Goal: Task Accomplishment & Management: Manage account settings

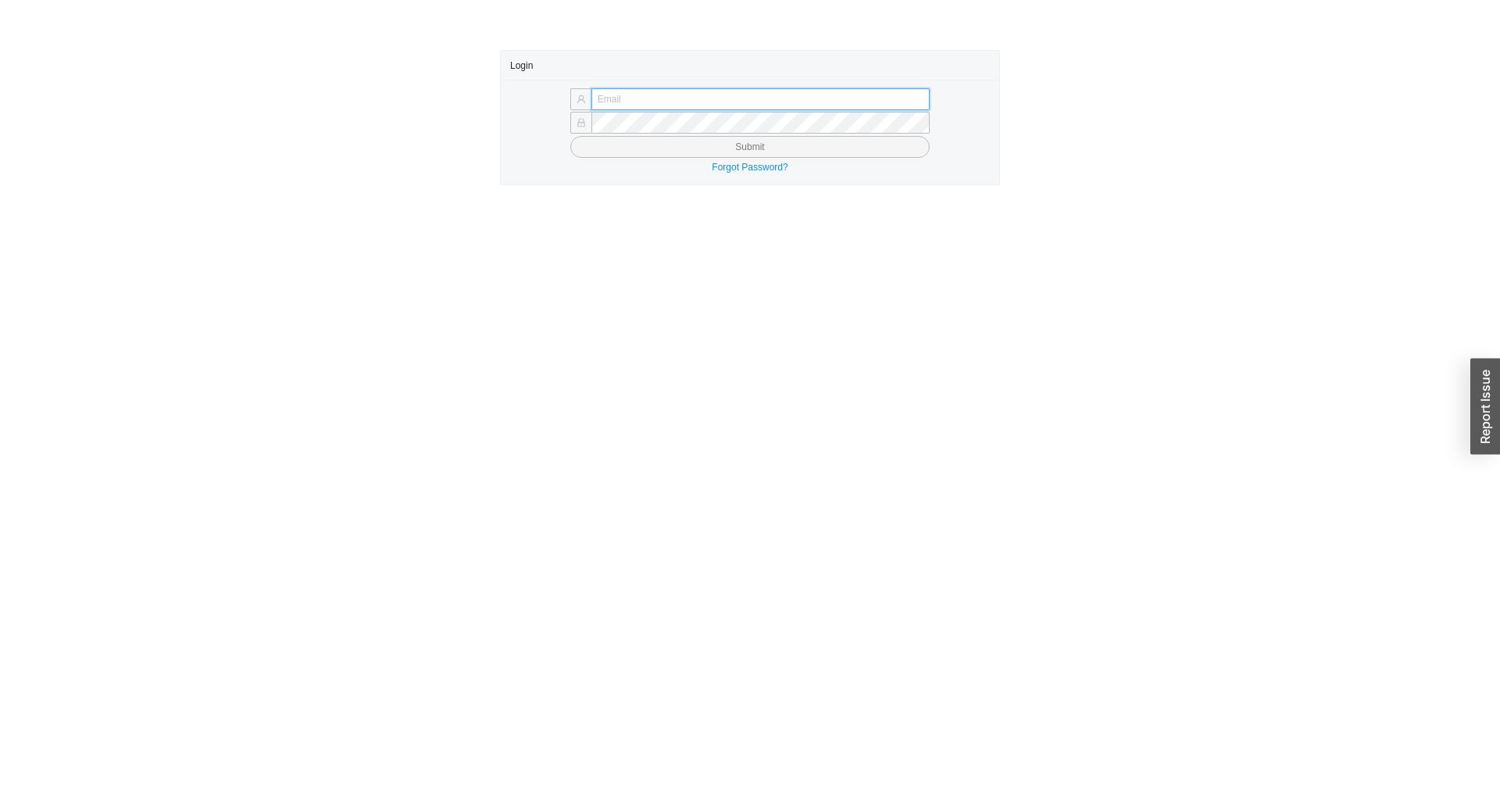
type input "yitz@homeandstone.com"
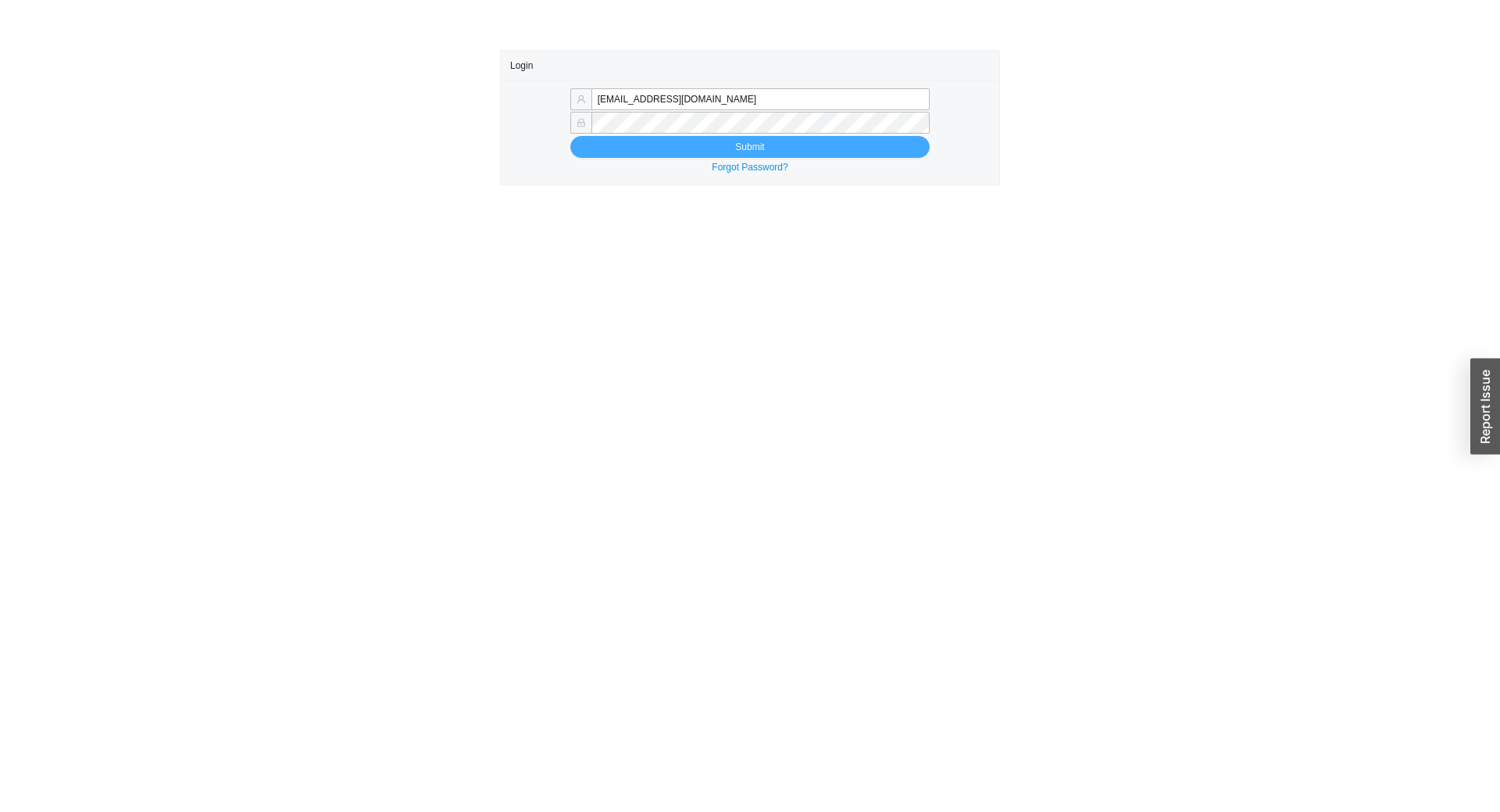
click at [758, 157] on button "Submit" at bounding box center [750, 146] width 359 height 21
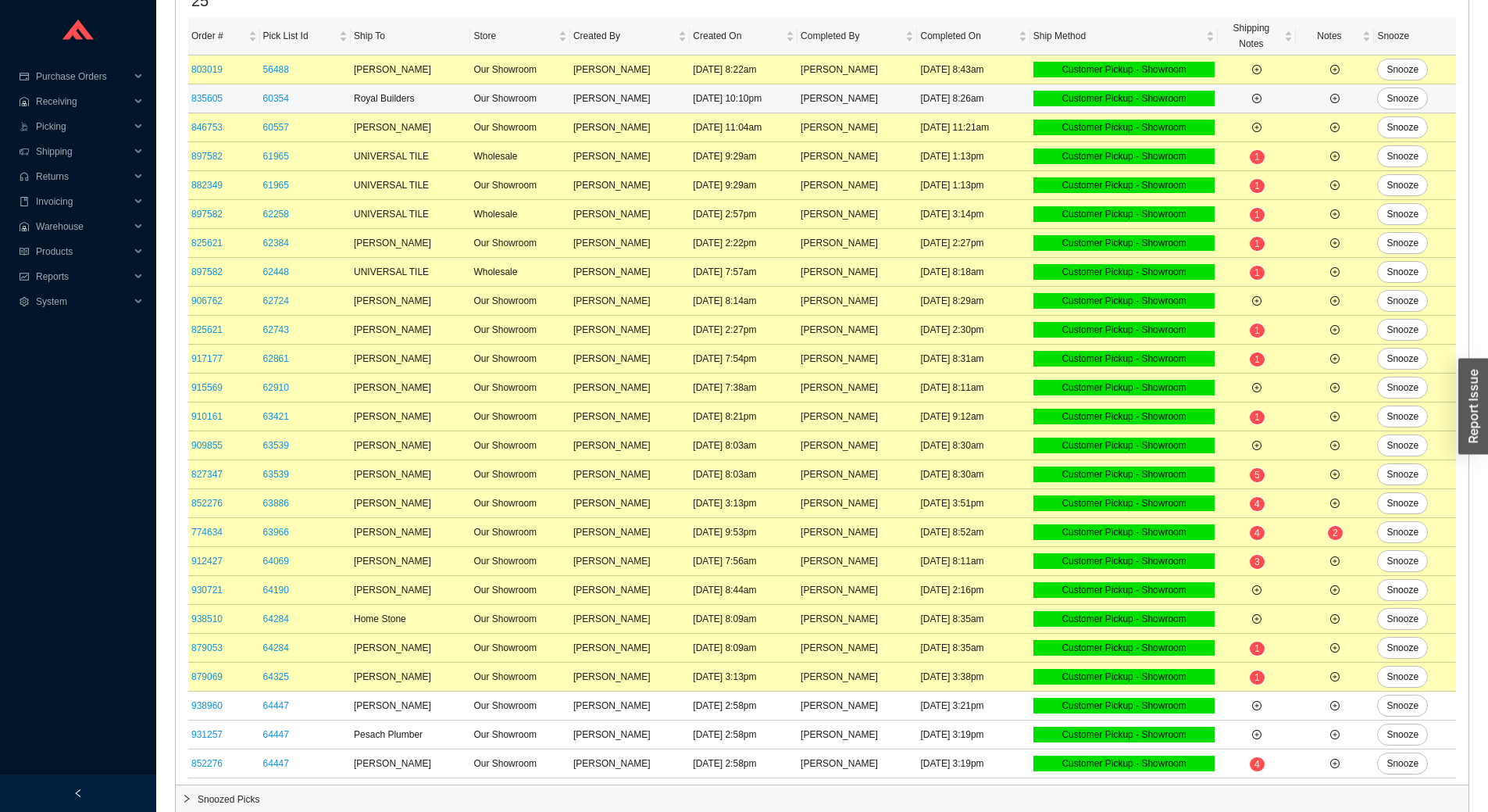
scroll to position [181, 0]
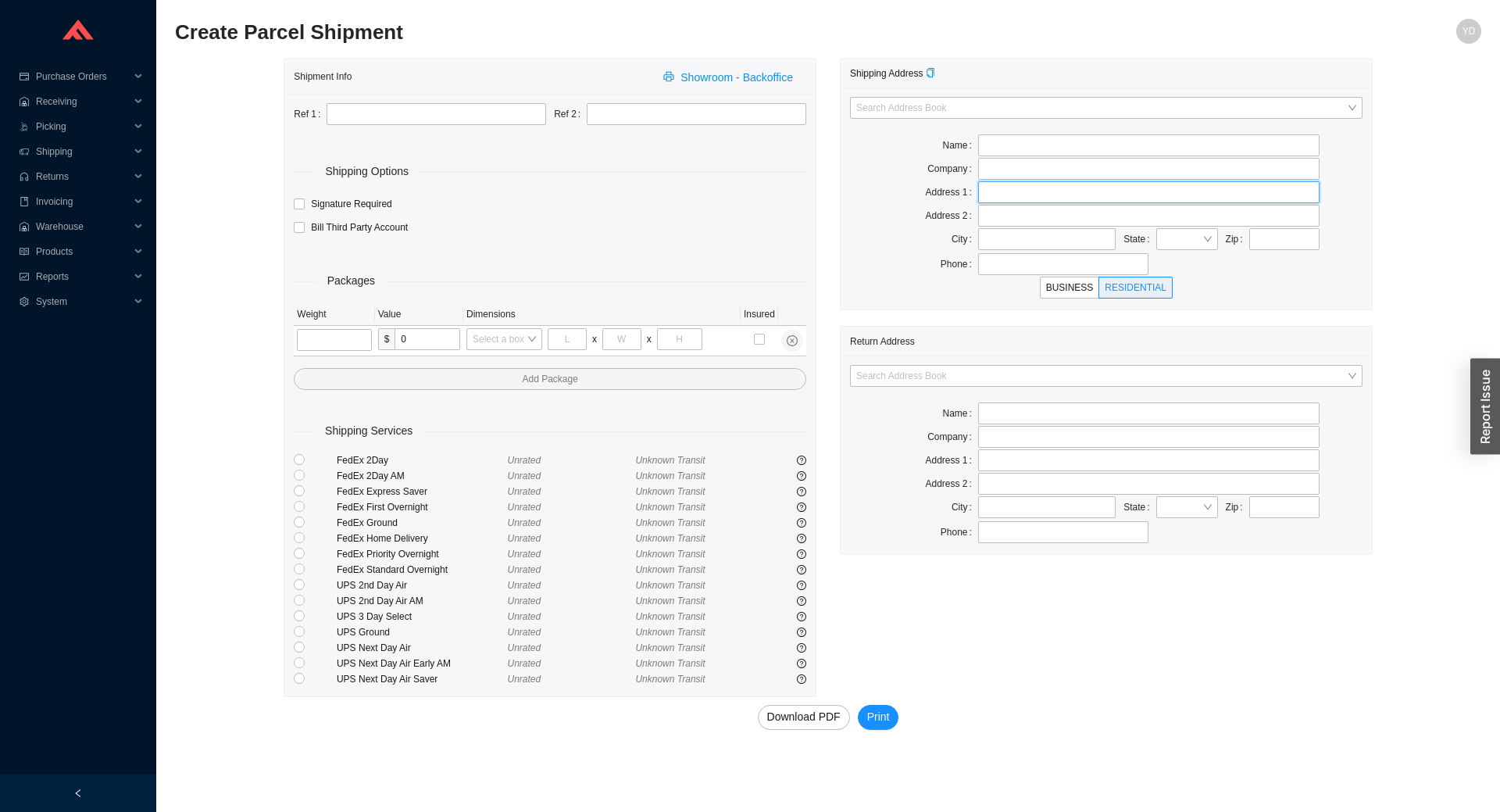
click at [1006, 186] on input "text" at bounding box center [1149, 191] width 341 height 21
paste input "15030 Dartmouth Street"
type input "15030 Dartmouth Street"
click at [1288, 238] on input "text" at bounding box center [1284, 239] width 70 height 21
click at [1296, 245] on input "text" at bounding box center [1284, 239] width 70 height 21
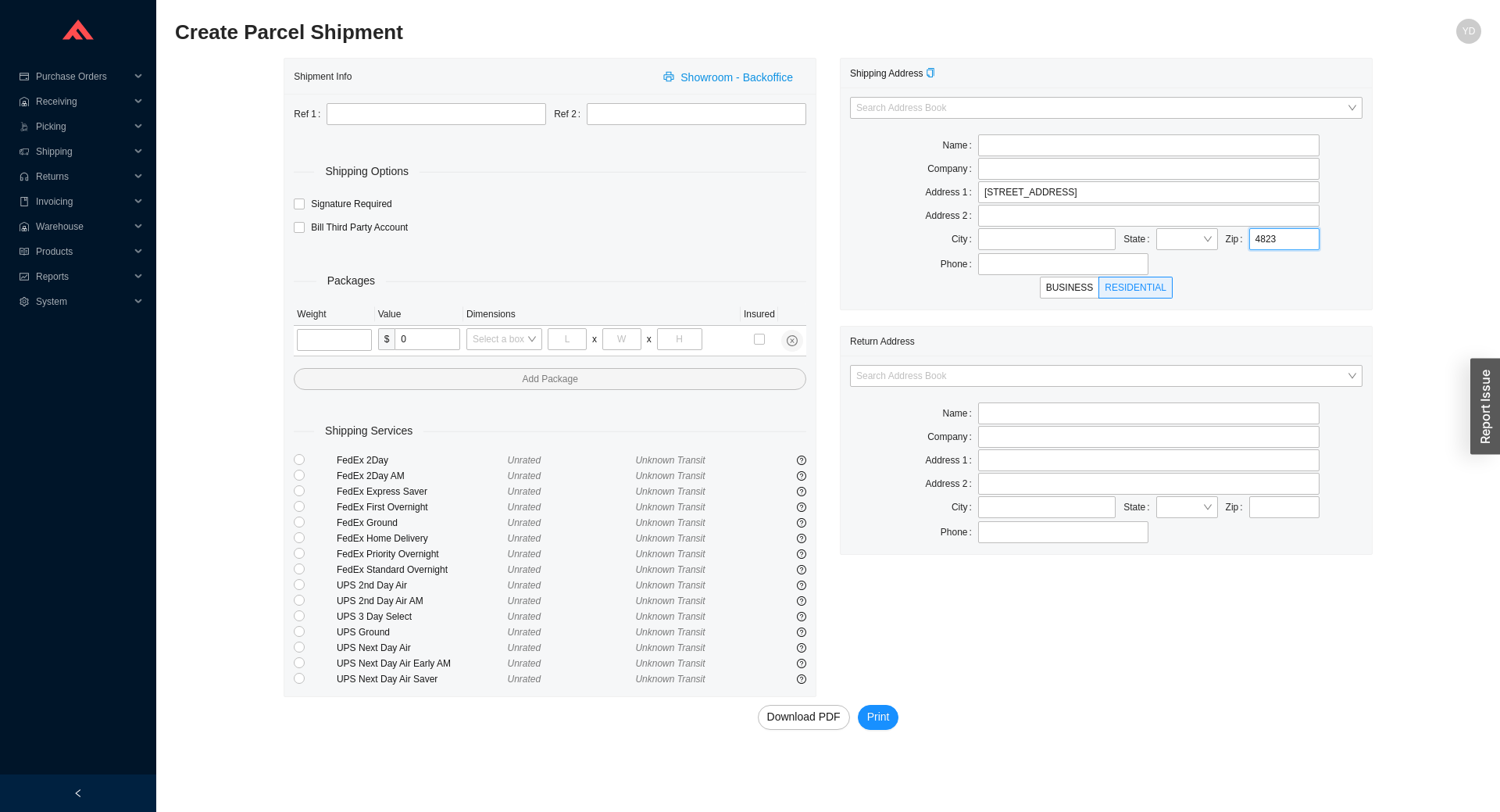
type input "48237"
type input "OAK PARK"
type input "48237"
click at [1354, 286] on div "BUSINESS RESIDENTIAL" at bounding box center [1107, 287] width 513 height 21
click at [1024, 152] on input "text" at bounding box center [1149, 145] width 341 height 21
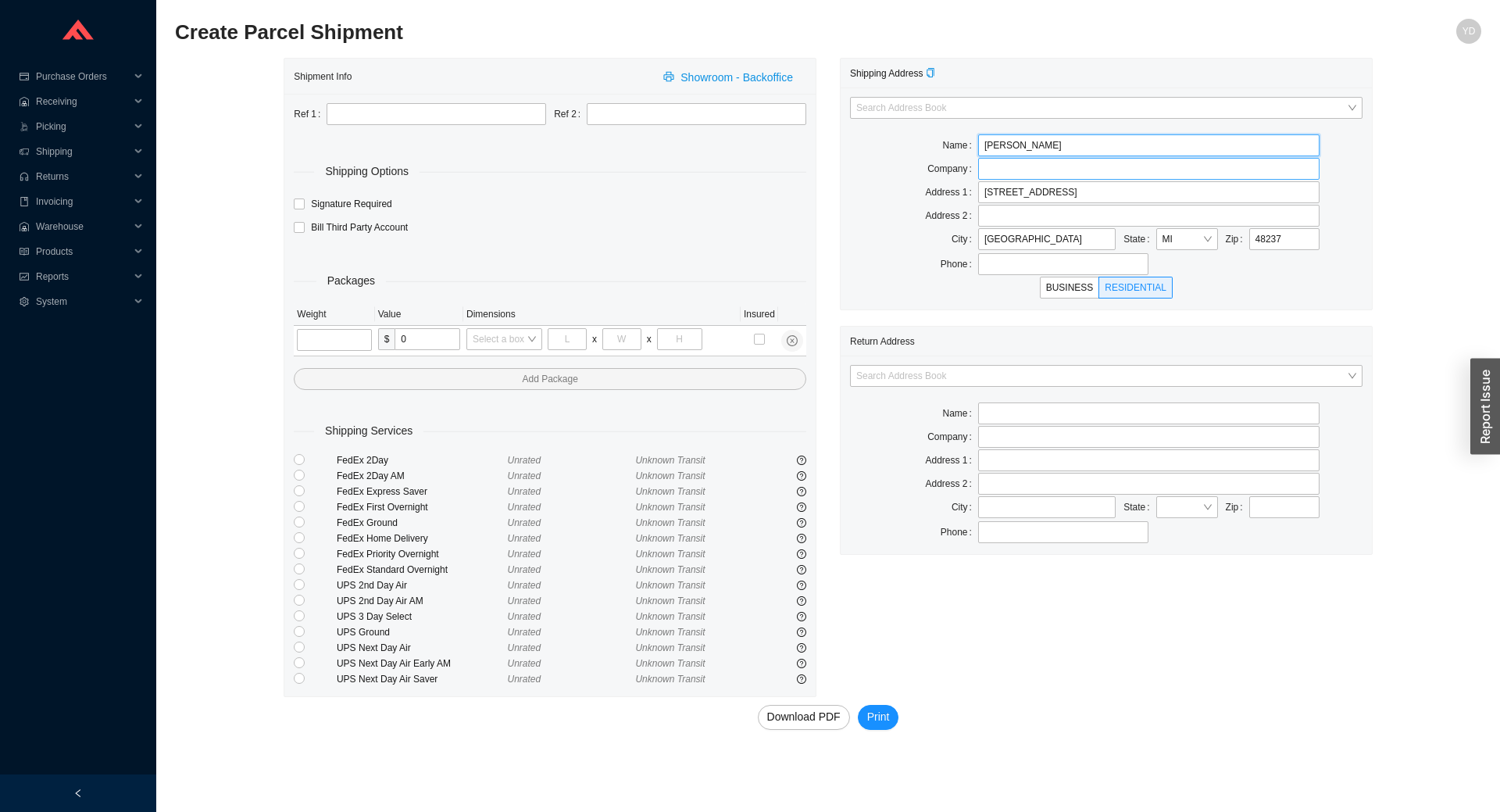
type input "DREYFUSS FAMILY"
click at [1097, 378] on input "search" at bounding box center [1101, 376] width 490 height 21
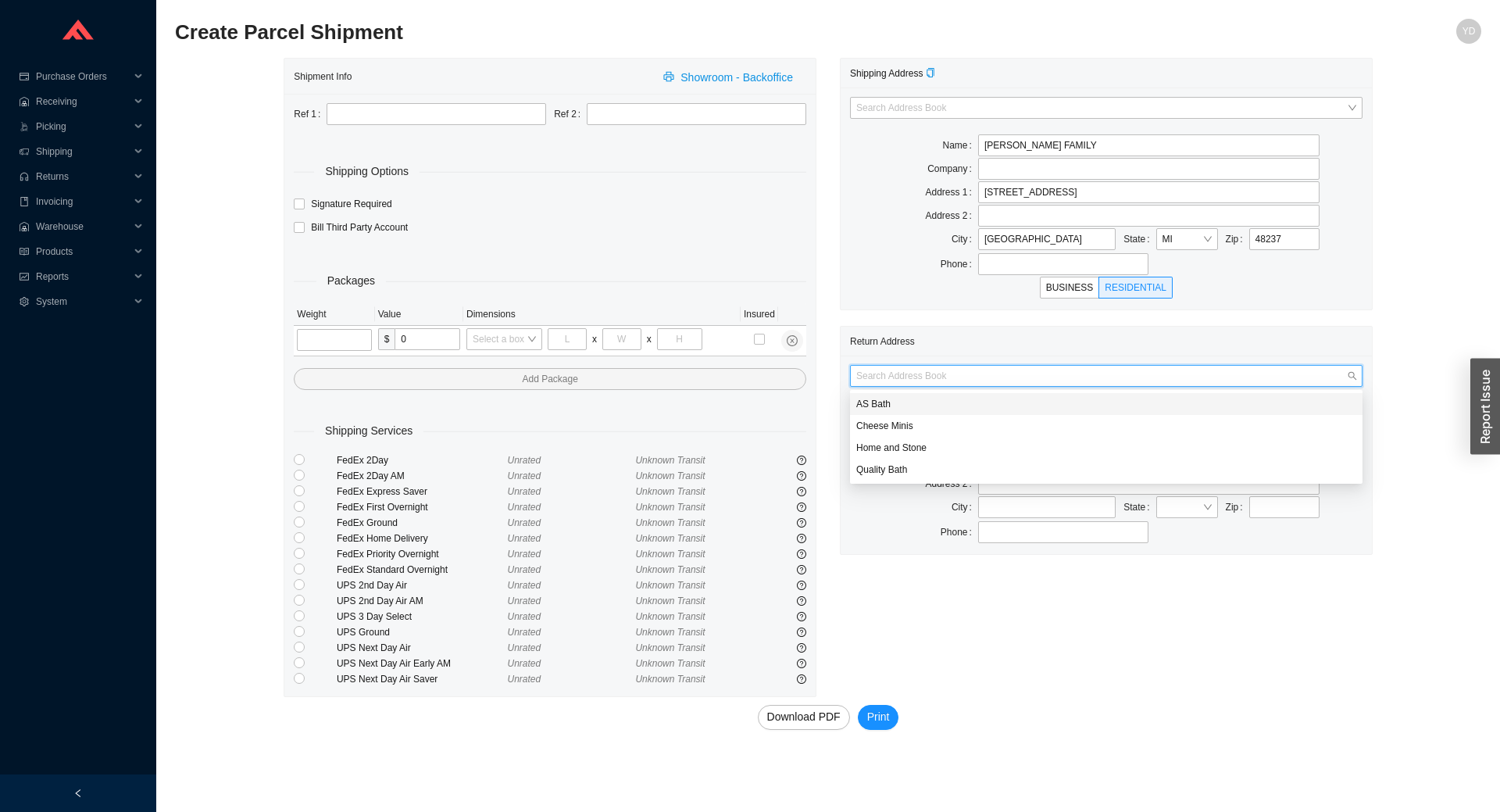
click at [1119, 339] on div "Return Address" at bounding box center [1107, 340] width 513 height 29
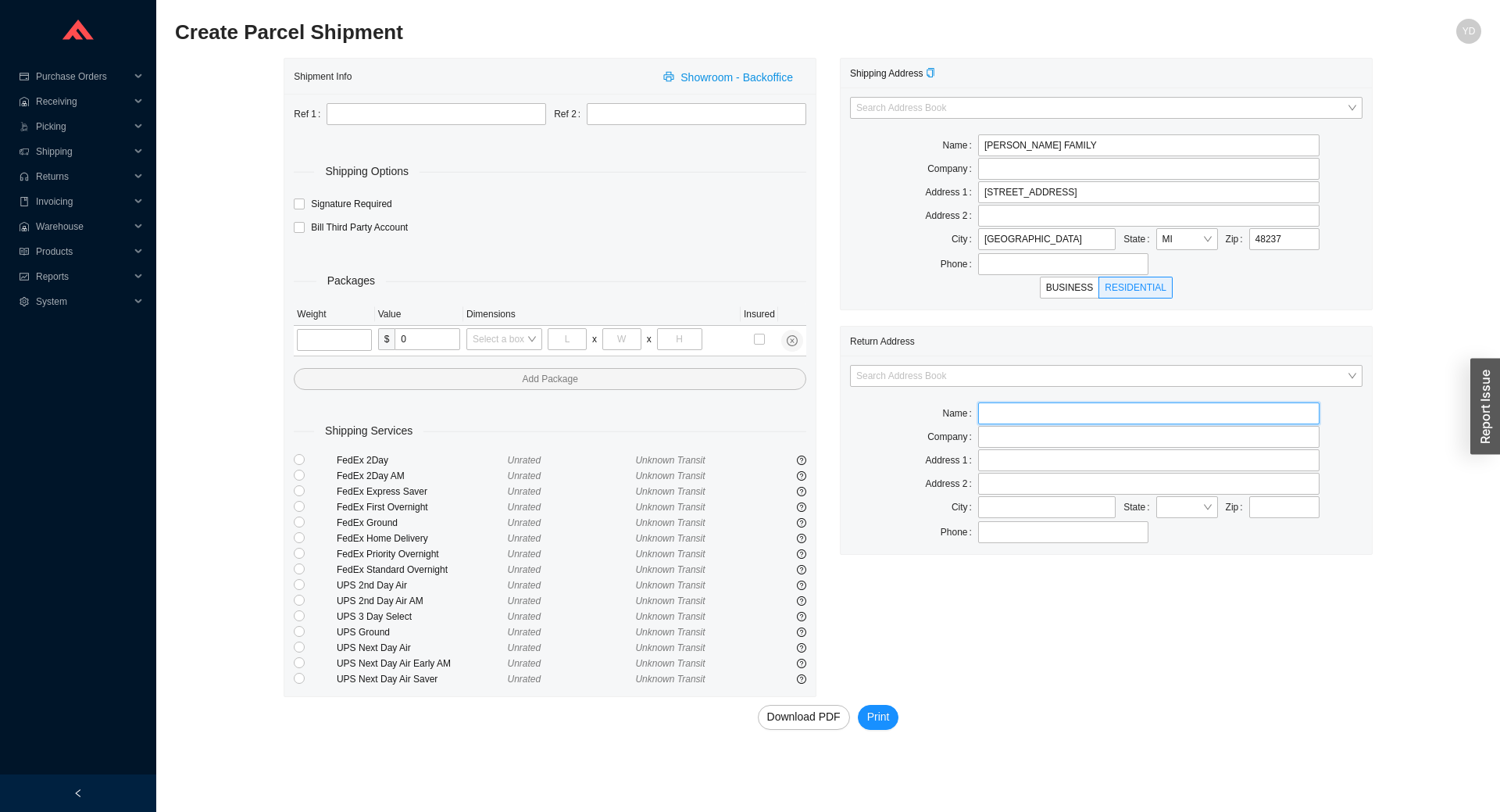
click at [1017, 418] on input "text" at bounding box center [1149, 412] width 341 height 21
type input "Dreyfuss"
click at [994, 465] on input "text" at bounding box center [1149, 460] width 341 height 21
type input "1273 E 31ST ST"
click at [1265, 508] on input "text" at bounding box center [1284, 506] width 70 height 21
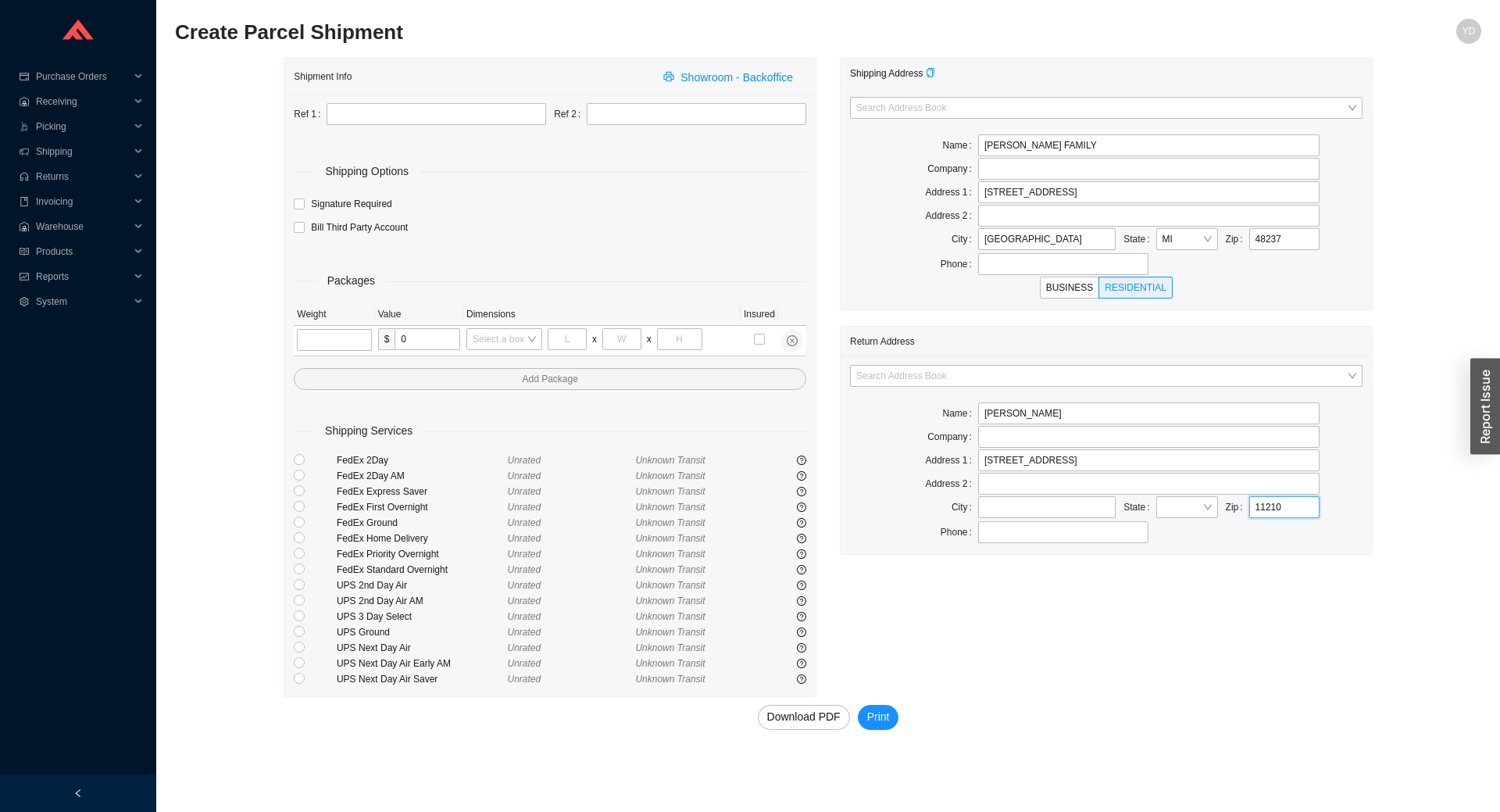
type input "11210"
drag, startPoint x: 1228, startPoint y: 562, endPoint x: 1214, endPoint y: 553, distance: 16.6
click at [1221, 557] on div "Shipping Address Search Address Book Name DREYFUSS FAMILY Company Address 1 150…" at bounding box center [1106, 377] width 557 height 639
click at [1053, 513] on input "text" at bounding box center [1046, 506] width 137 height 21
type input "Brooklyn"
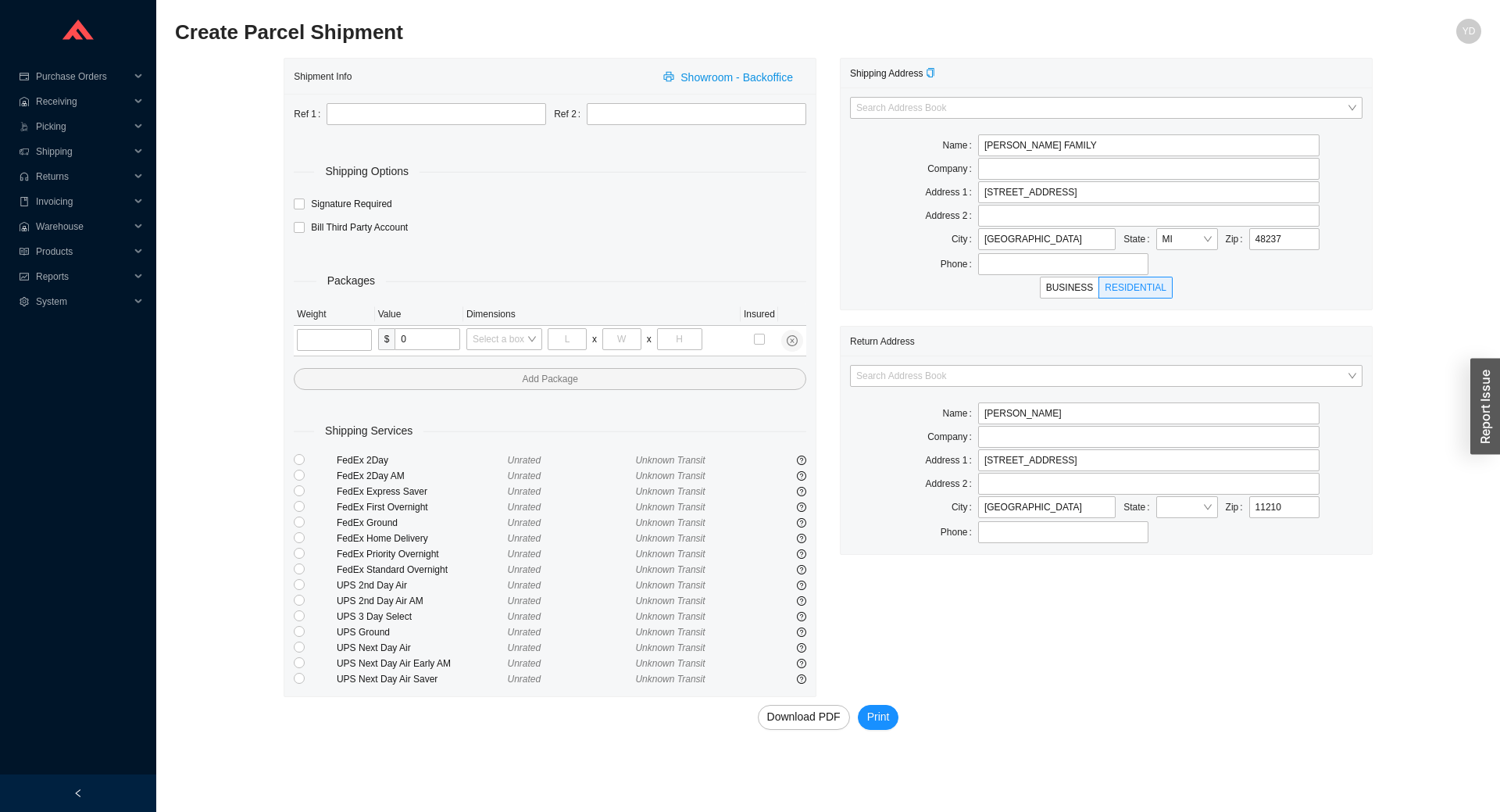
type input "NY"
click at [1195, 511] on input "search" at bounding box center [1182, 507] width 40 height 21
type input "NY"
drag, startPoint x: 1119, startPoint y: 585, endPoint x: 1066, endPoint y: 610, distance: 58.6
click at [1118, 585] on div "Shipping Address Search Address Book Name DREYFUSS FAMILY Company Address 1 150…" at bounding box center [1106, 377] width 557 height 639
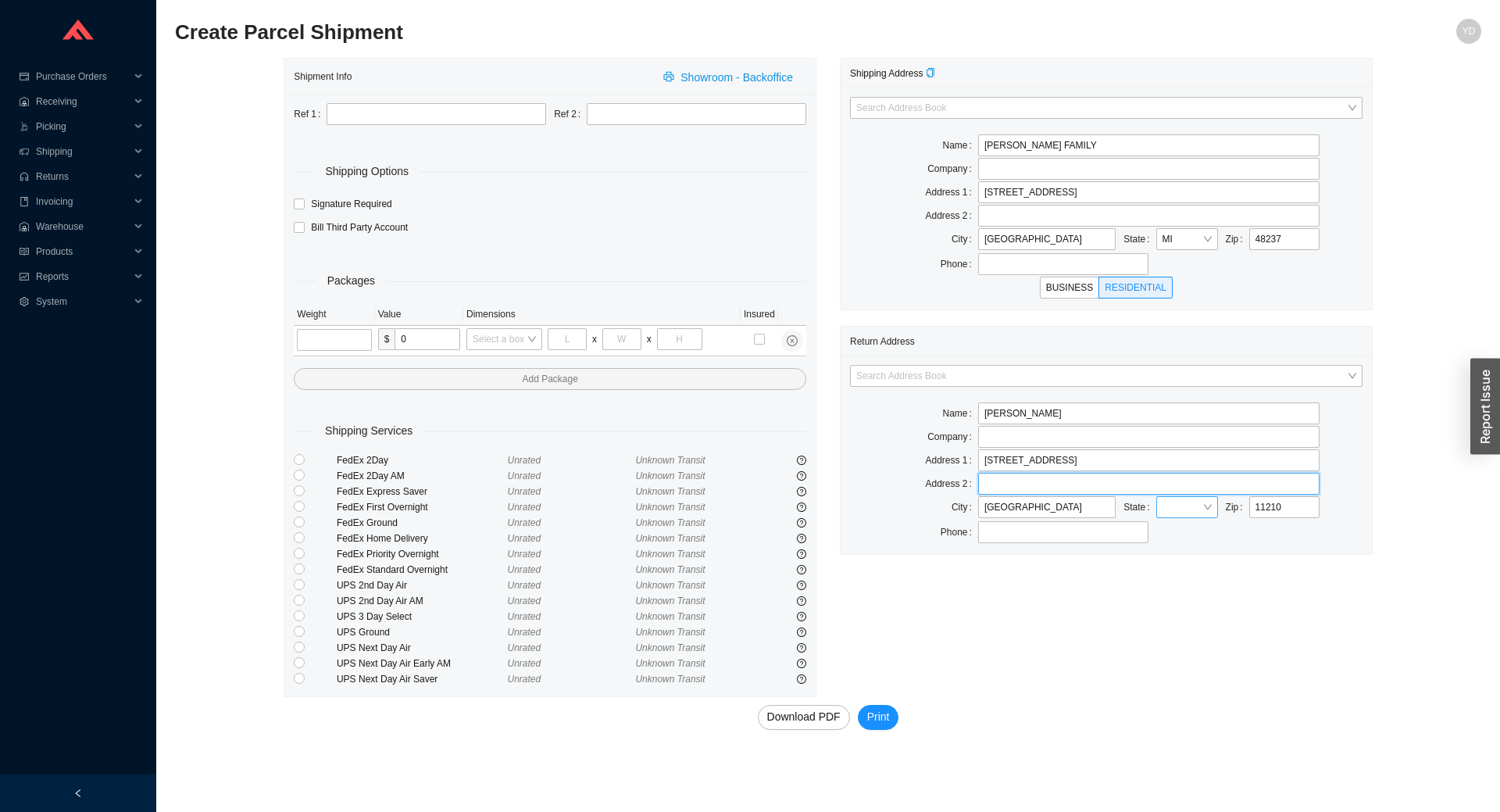
click at [1190, 495] on div "Search Address Book Name Dreyfuss Company Address 1 1273 E 31ST ST Address 2 Ci…" at bounding box center [1107, 454] width 531 height 199
click at [1186, 499] on input "search" at bounding box center [1182, 507] width 40 height 21
type input "NY"
click at [1186, 499] on input "NY" at bounding box center [1182, 507] width 40 height 21
click at [1159, 539] on div "NY" at bounding box center [1185, 534] width 63 height 21
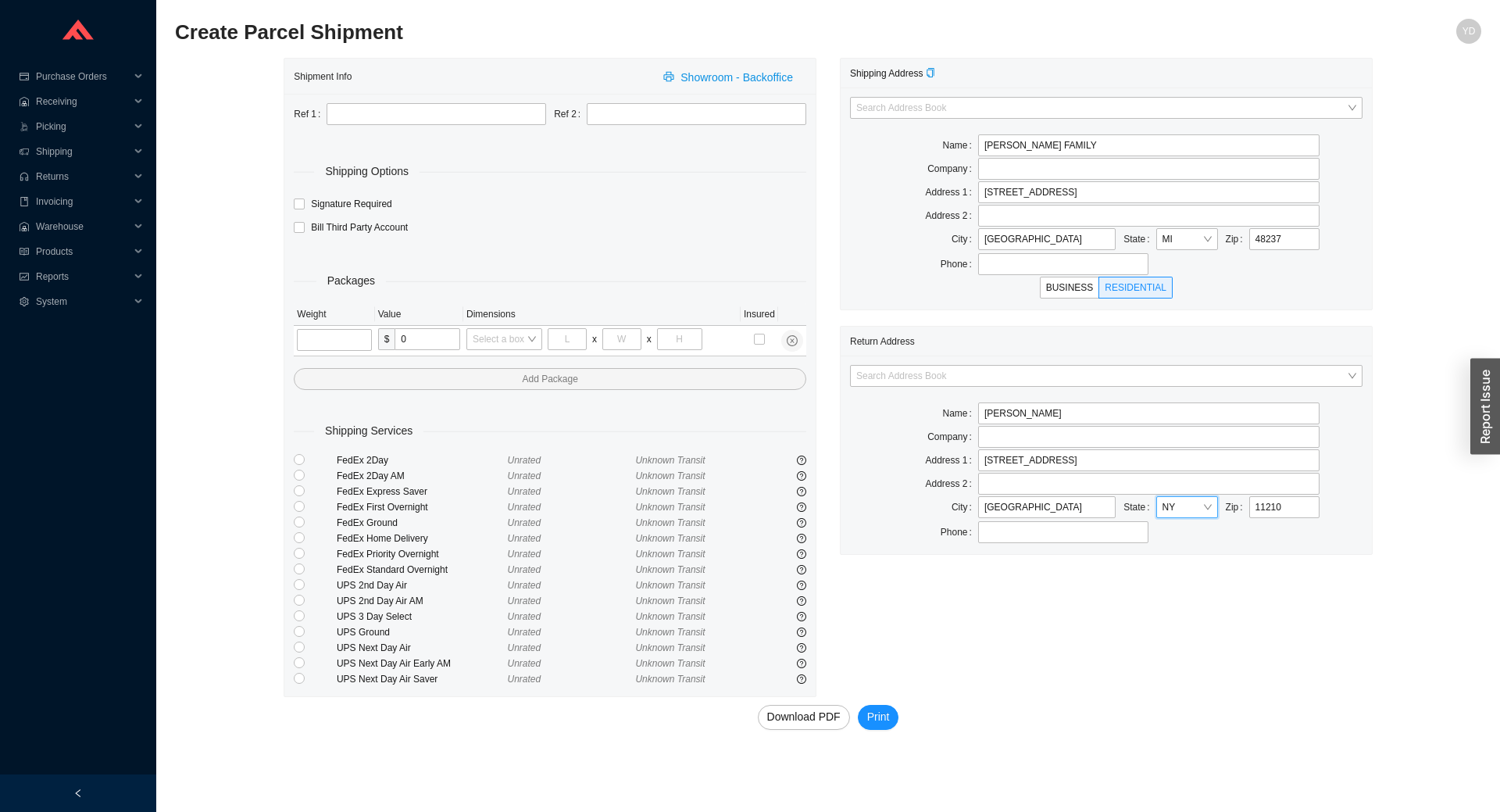
click at [1423, 612] on div "Shipment Info Showroom - Backoffice Ref 1 Ref 2 Shipping Options Signature Requ…" at bounding box center [828, 406] width 1306 height 695
click at [487, 114] on input "text" at bounding box center [435, 114] width 219 height 21
type input "--"
click at [351, 335] on input "tel" at bounding box center [334, 339] width 75 height 21
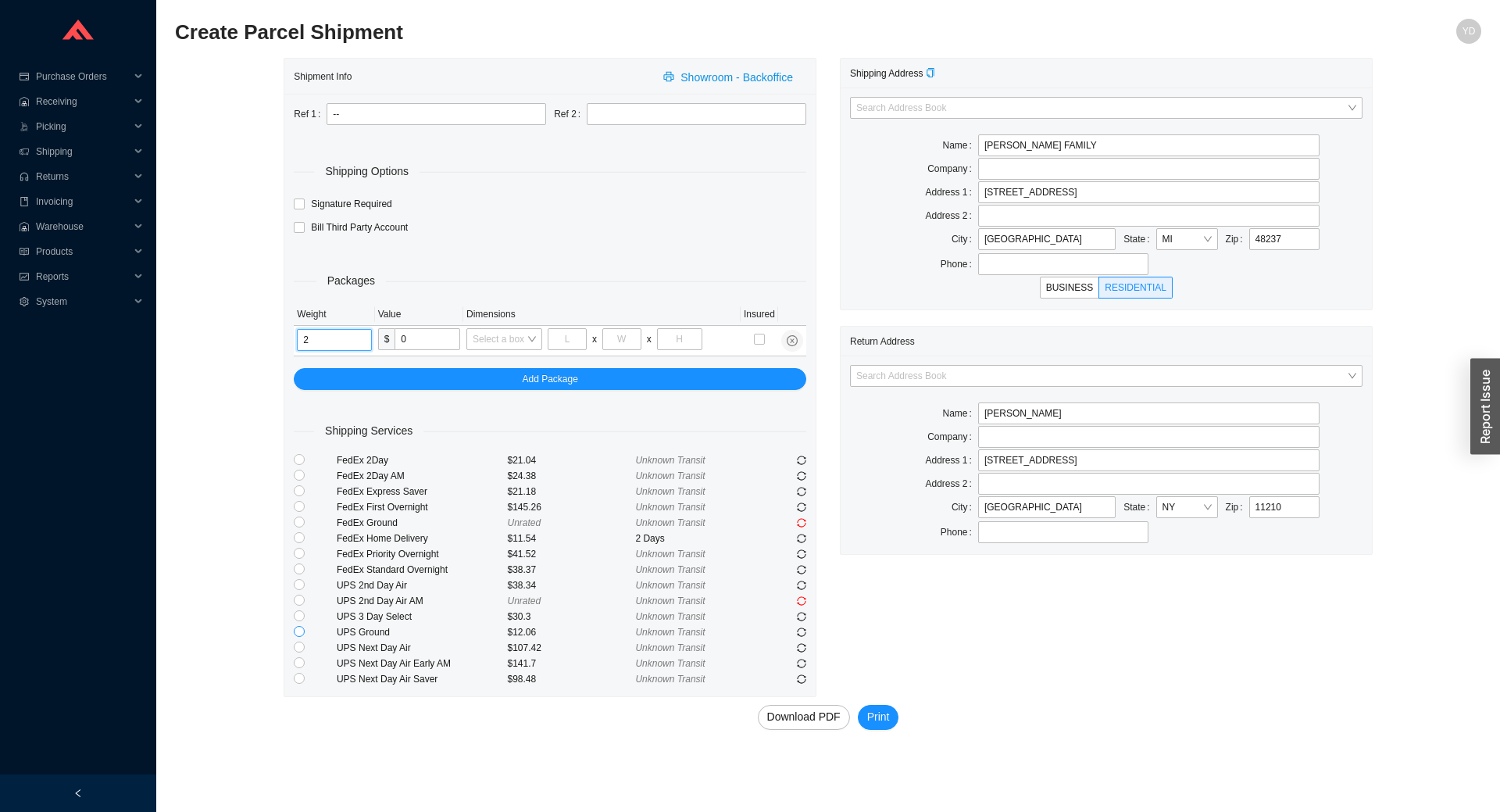
type input "2"
click at [297, 634] on input "radio" at bounding box center [299, 631] width 11 height 11
radio input "true"
click at [874, 720] on span "Print" at bounding box center [878, 716] width 22 height 18
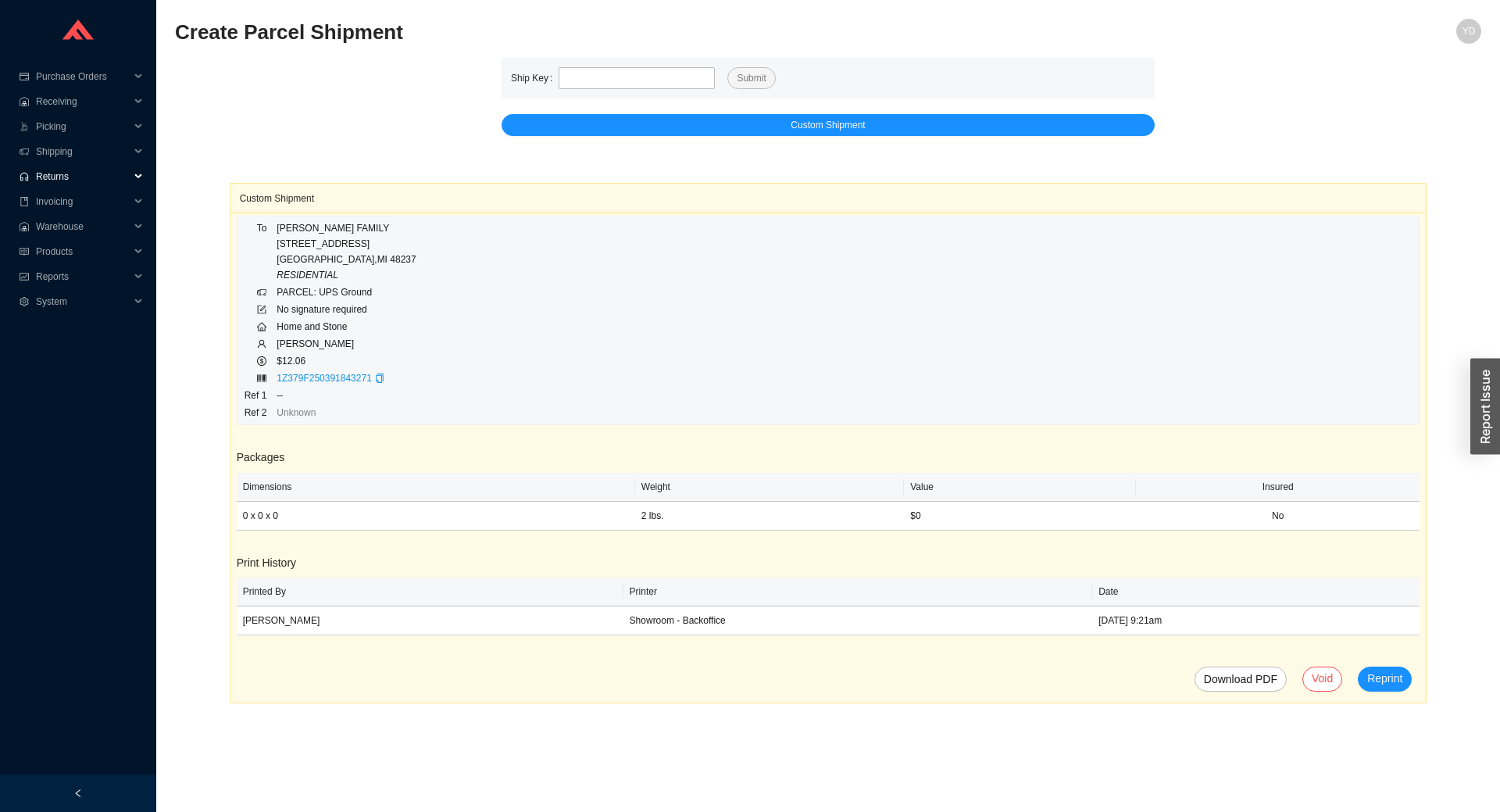
click at [74, 183] on span "Returns" at bounding box center [83, 176] width 94 height 25
click at [67, 201] on link "Search" at bounding box center [52, 201] width 30 height 11
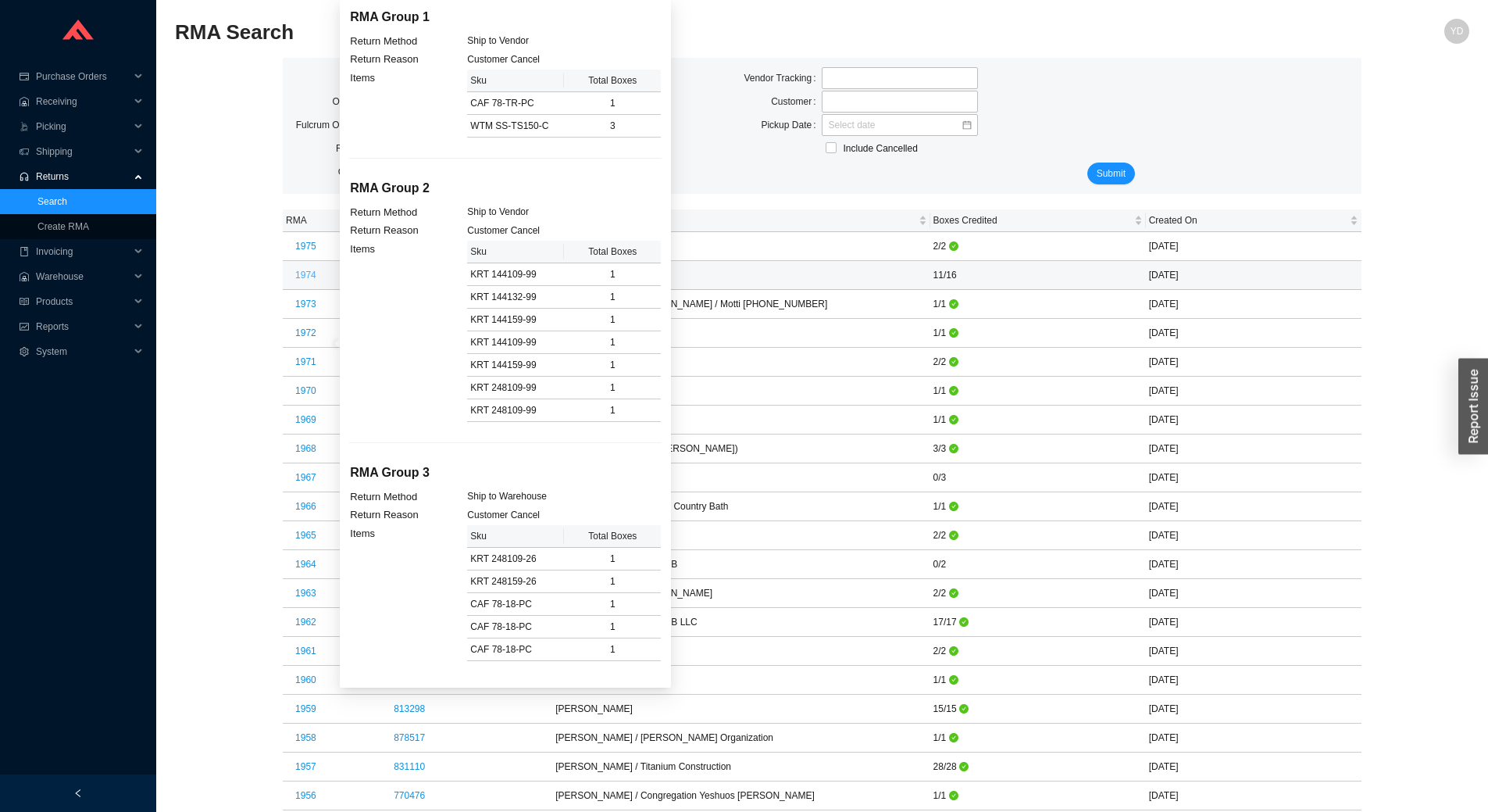
click at [310, 277] on button "1974" at bounding box center [306, 274] width 40 height 21
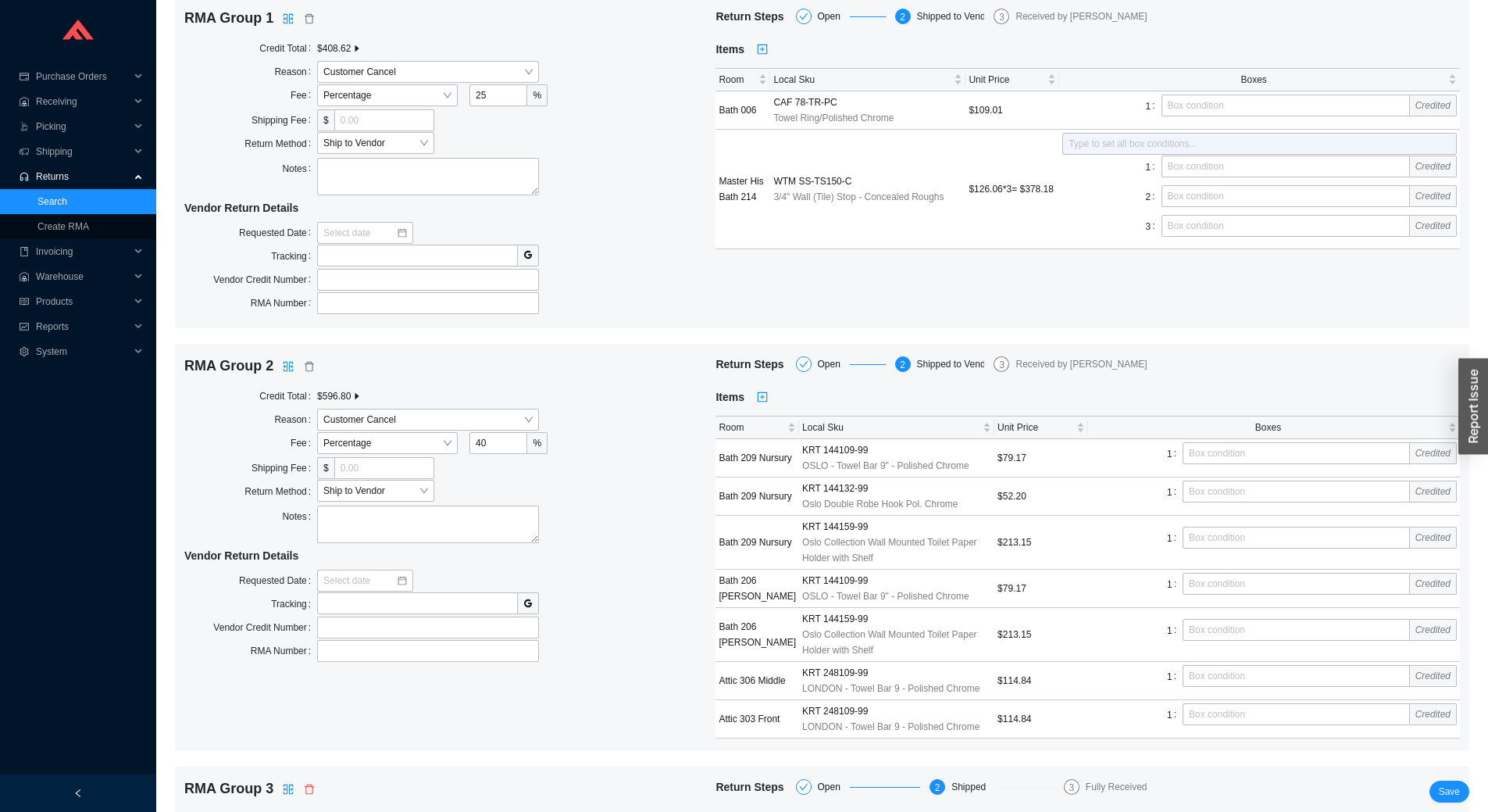
scroll to position [157, 0]
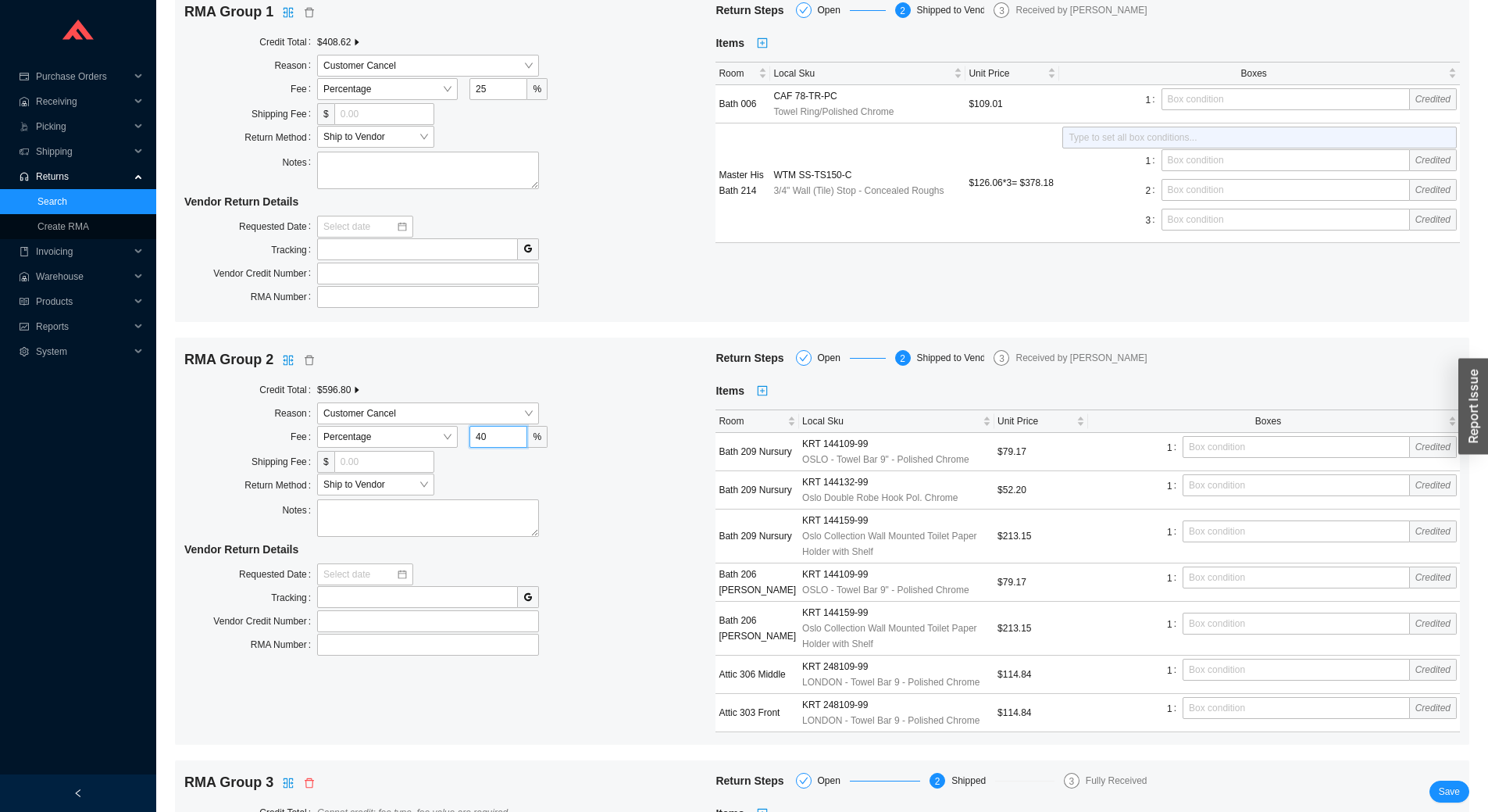
click at [523, 441] on input "40" at bounding box center [499, 436] width 58 height 21
type input "50"
click at [513, 88] on input "25" at bounding box center [499, 89] width 58 height 21
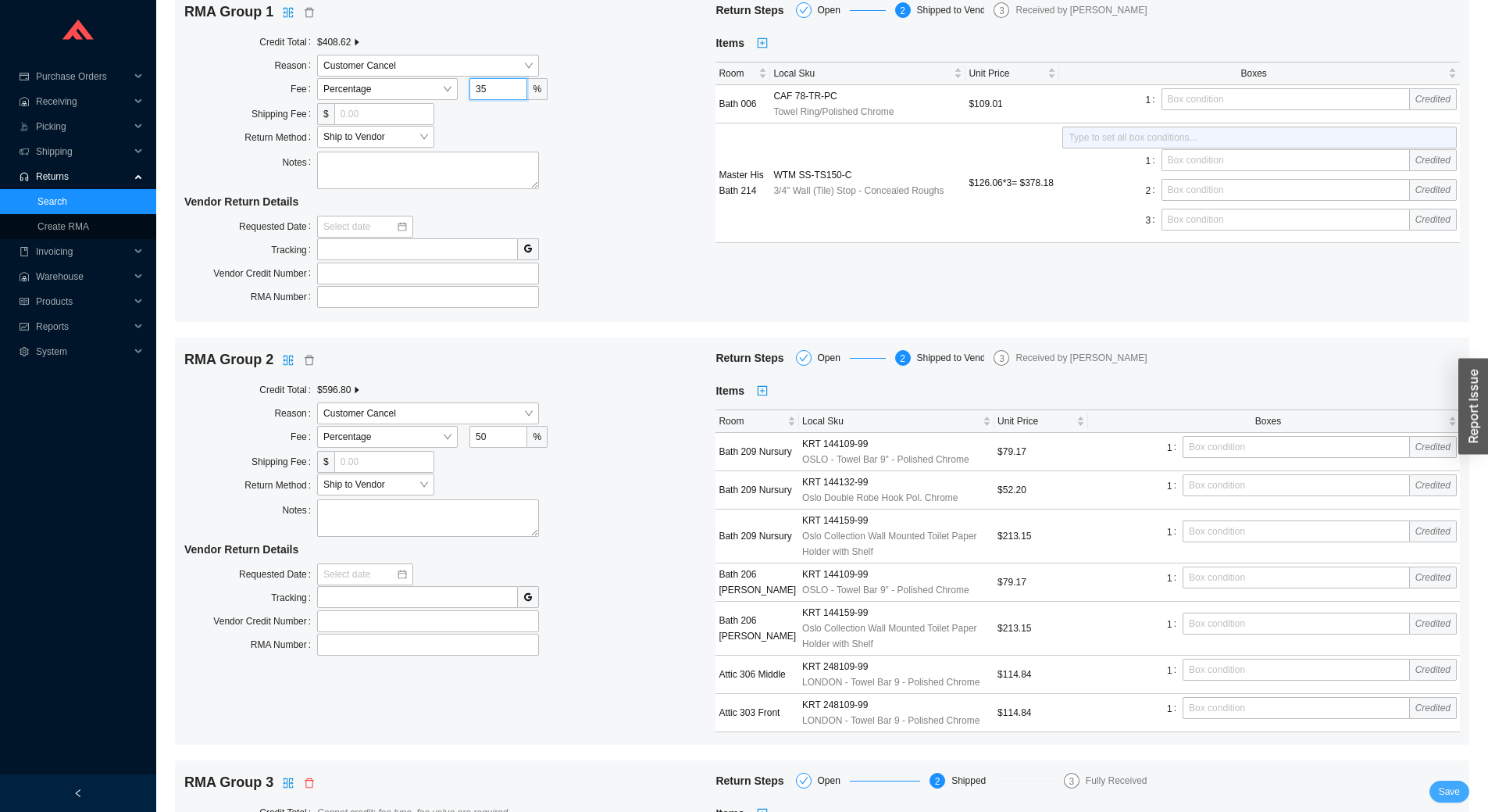
type input "35"
click at [1453, 792] on span "Save" at bounding box center [1449, 791] width 21 height 16
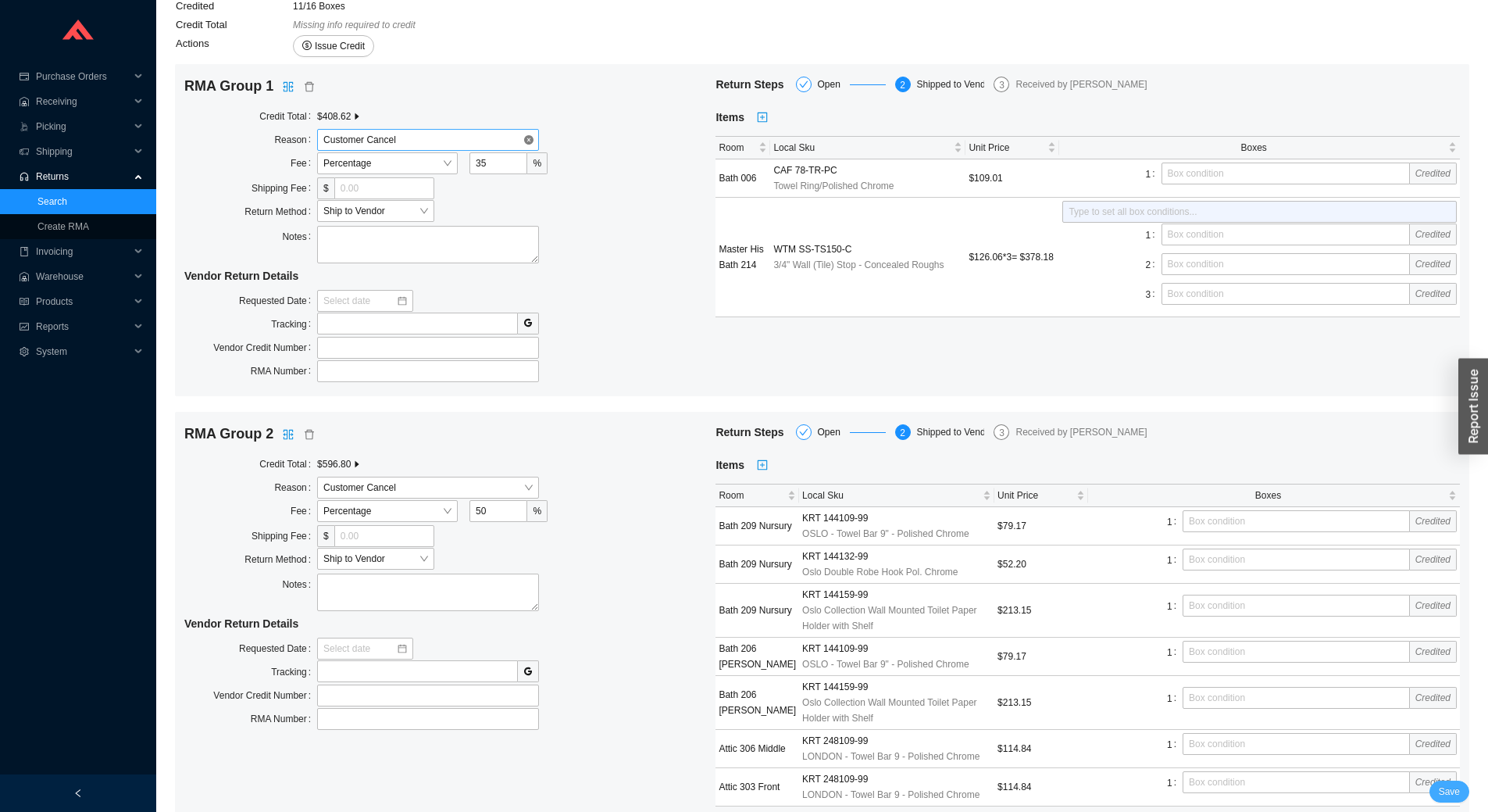
scroll to position [0, 0]
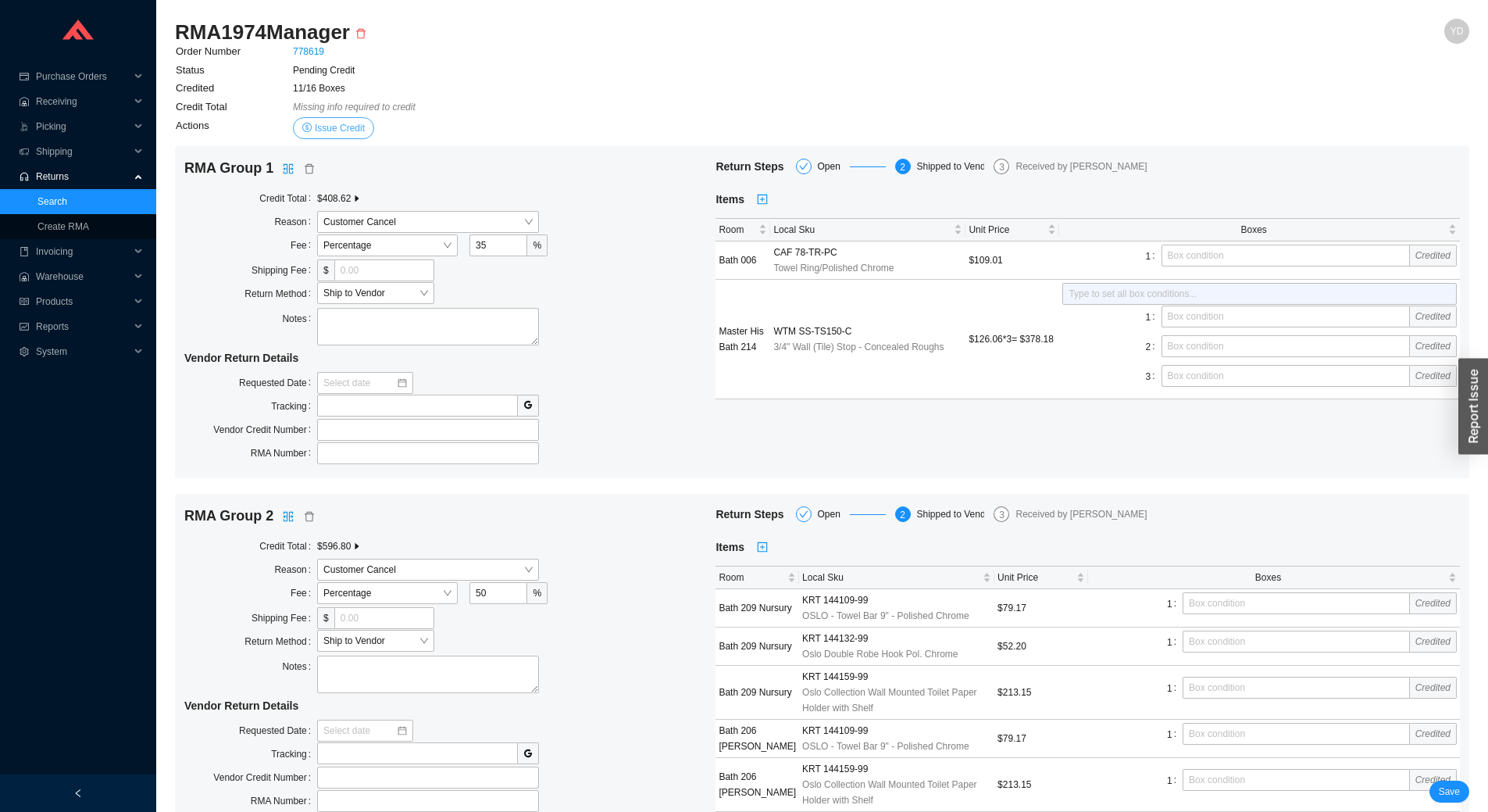
click at [349, 125] on span "Issue Credit" at bounding box center [340, 128] width 50 height 16
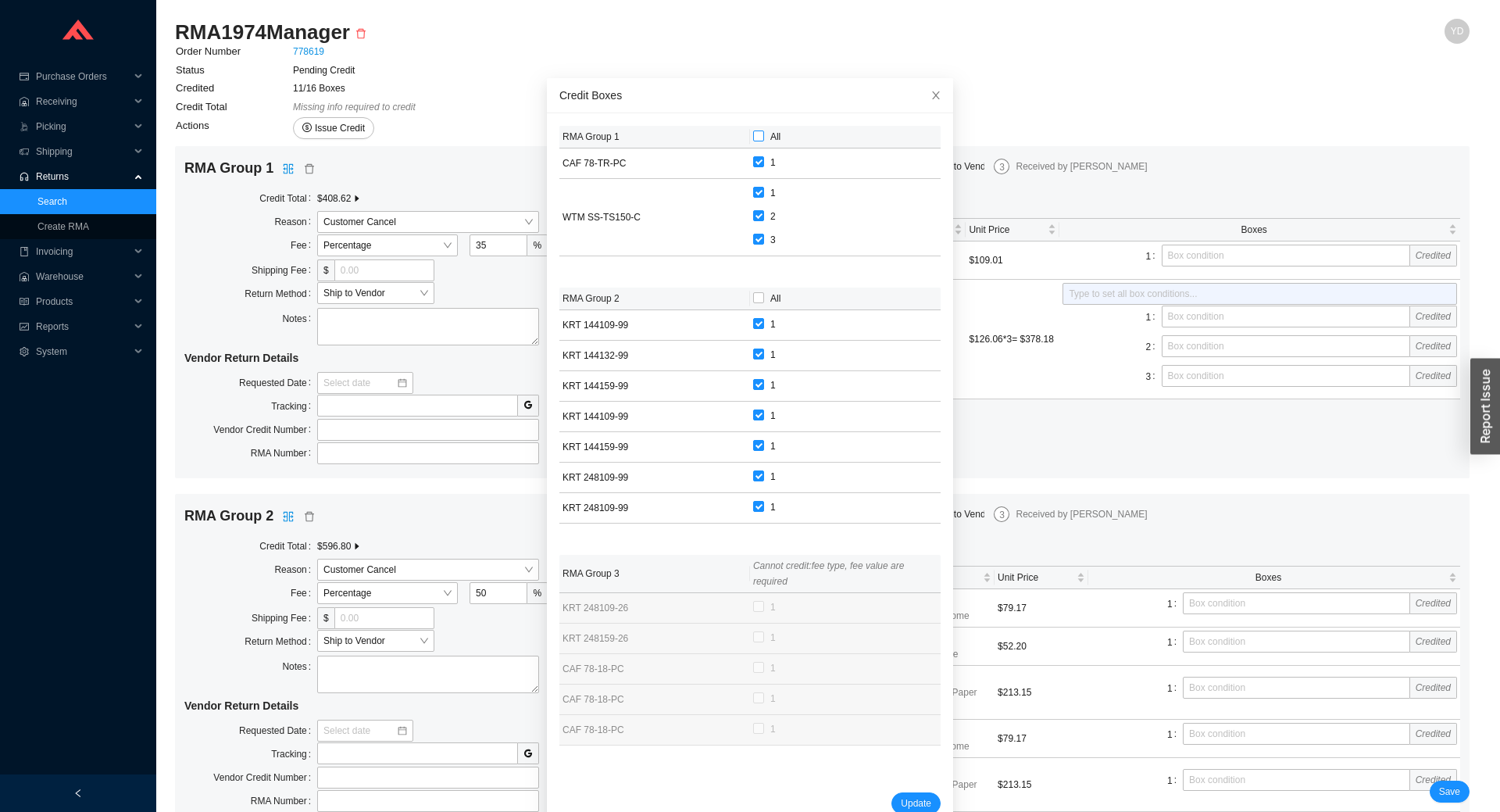
click at [764, 133] on span "All" at bounding box center [775, 136] width 22 height 16
click at [754, 133] on input "All" at bounding box center [759, 136] width 11 height 11
checkbox input "true"
click at [756, 310] on th "All" at bounding box center [845, 298] width 190 height 22
click at [764, 301] on span "All" at bounding box center [775, 298] width 22 height 16
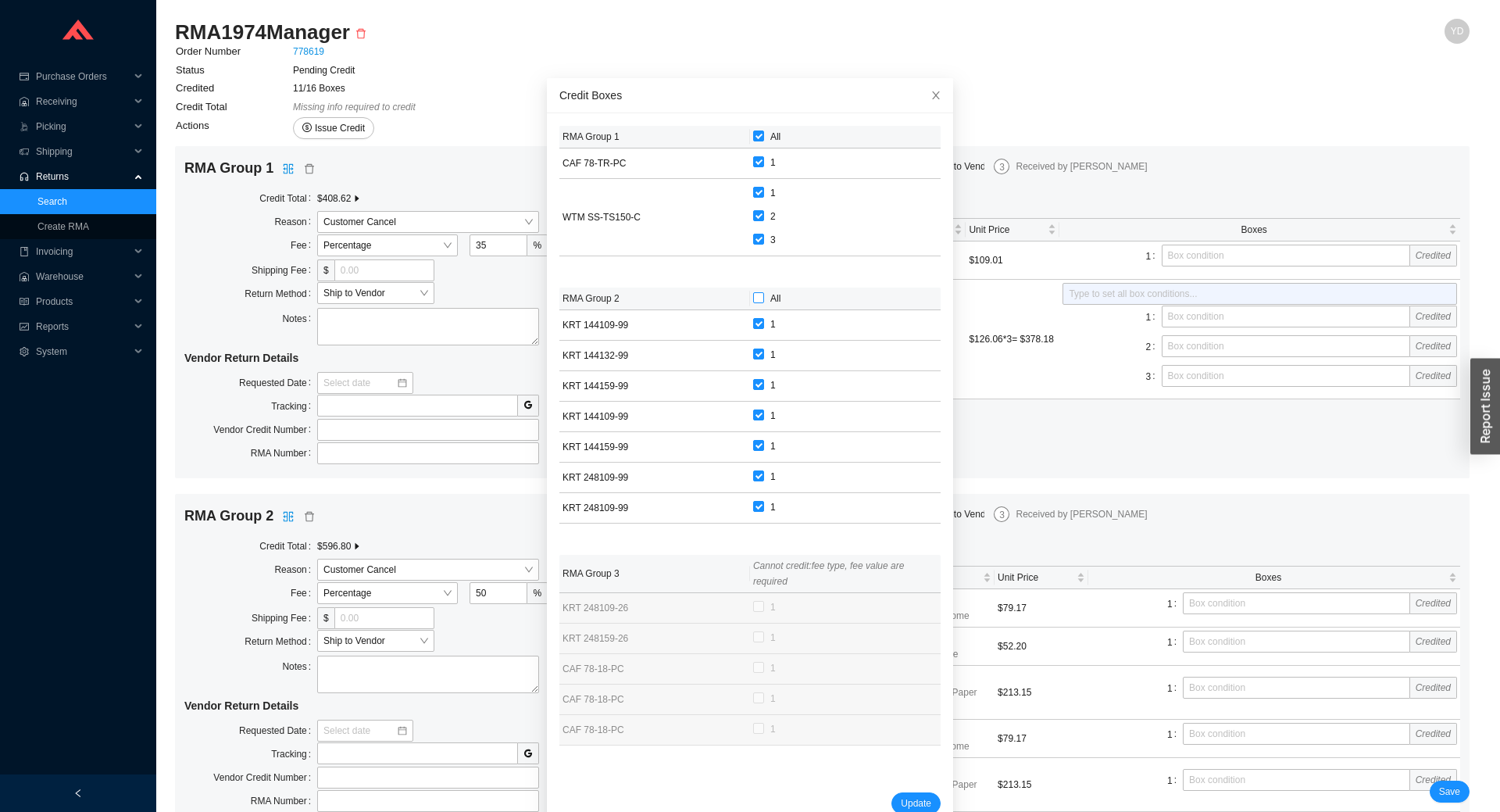
click at [756, 301] on input "All" at bounding box center [759, 297] width 11 height 11
checkbox input "true"
click at [901, 805] on span "Update" at bounding box center [915, 803] width 31 height 16
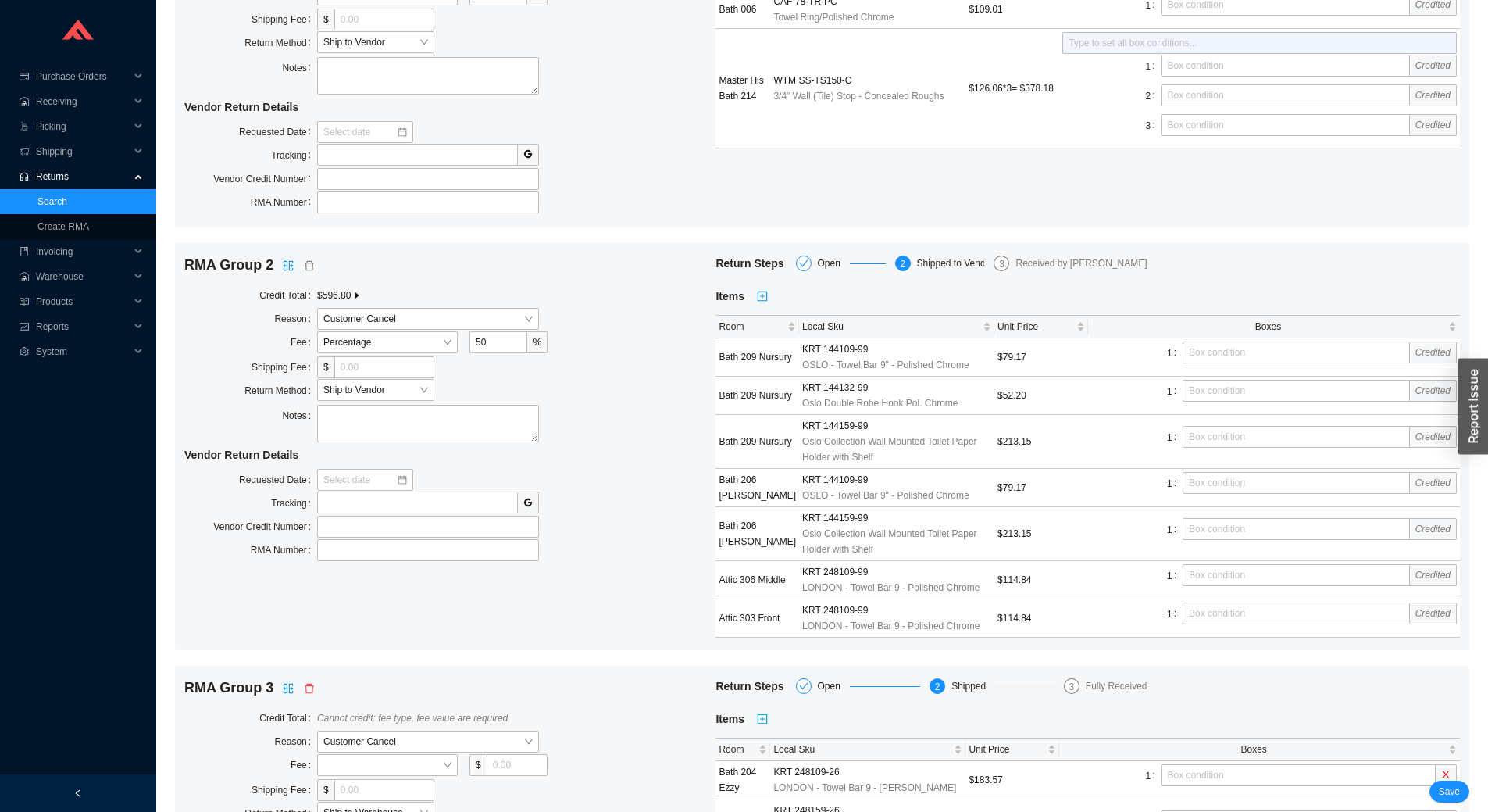
scroll to position [312, 0]
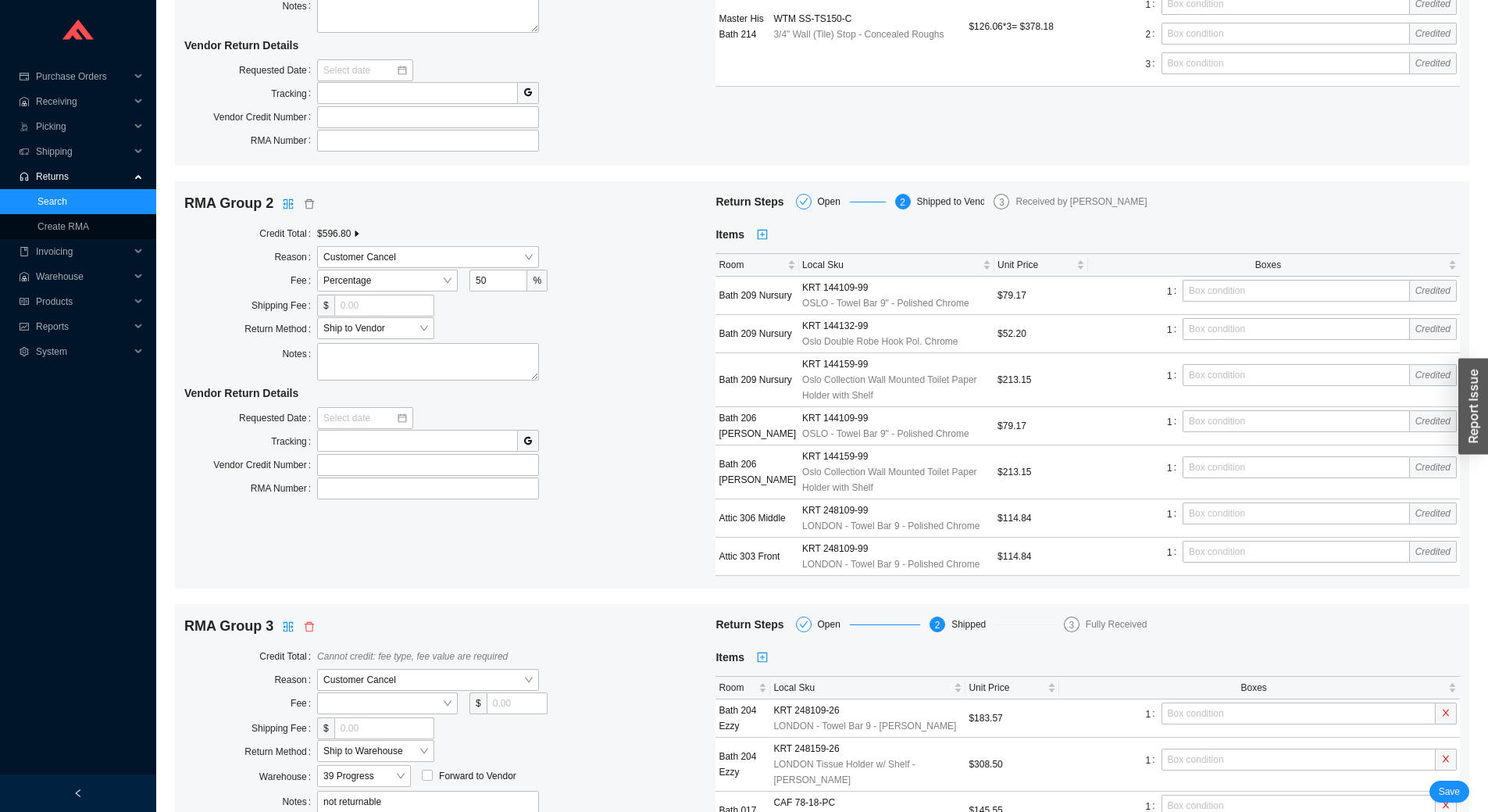
click at [357, 232] on icon "caret-right" at bounding box center [357, 233] width 9 height 9
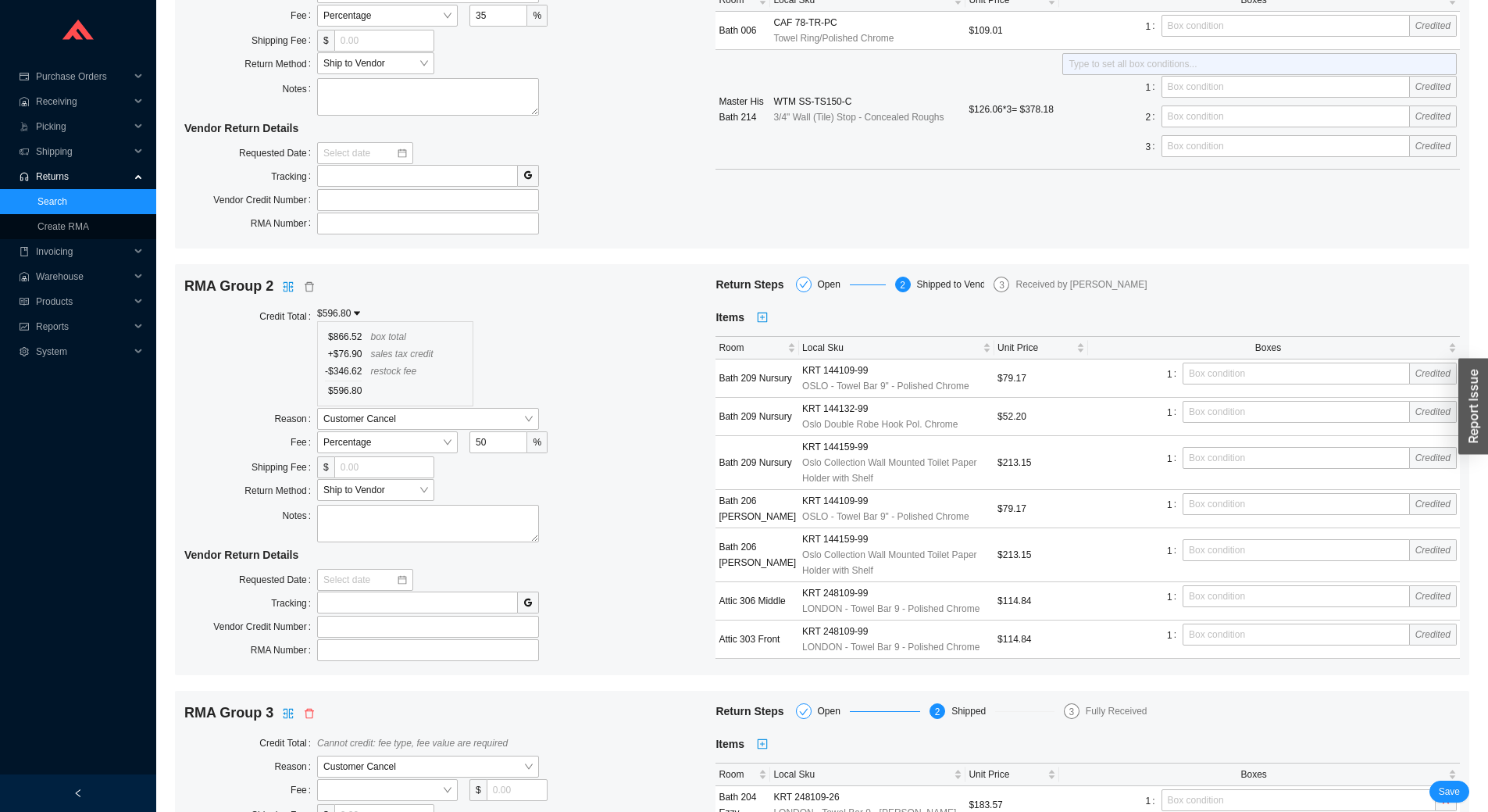
scroll to position [234, 0]
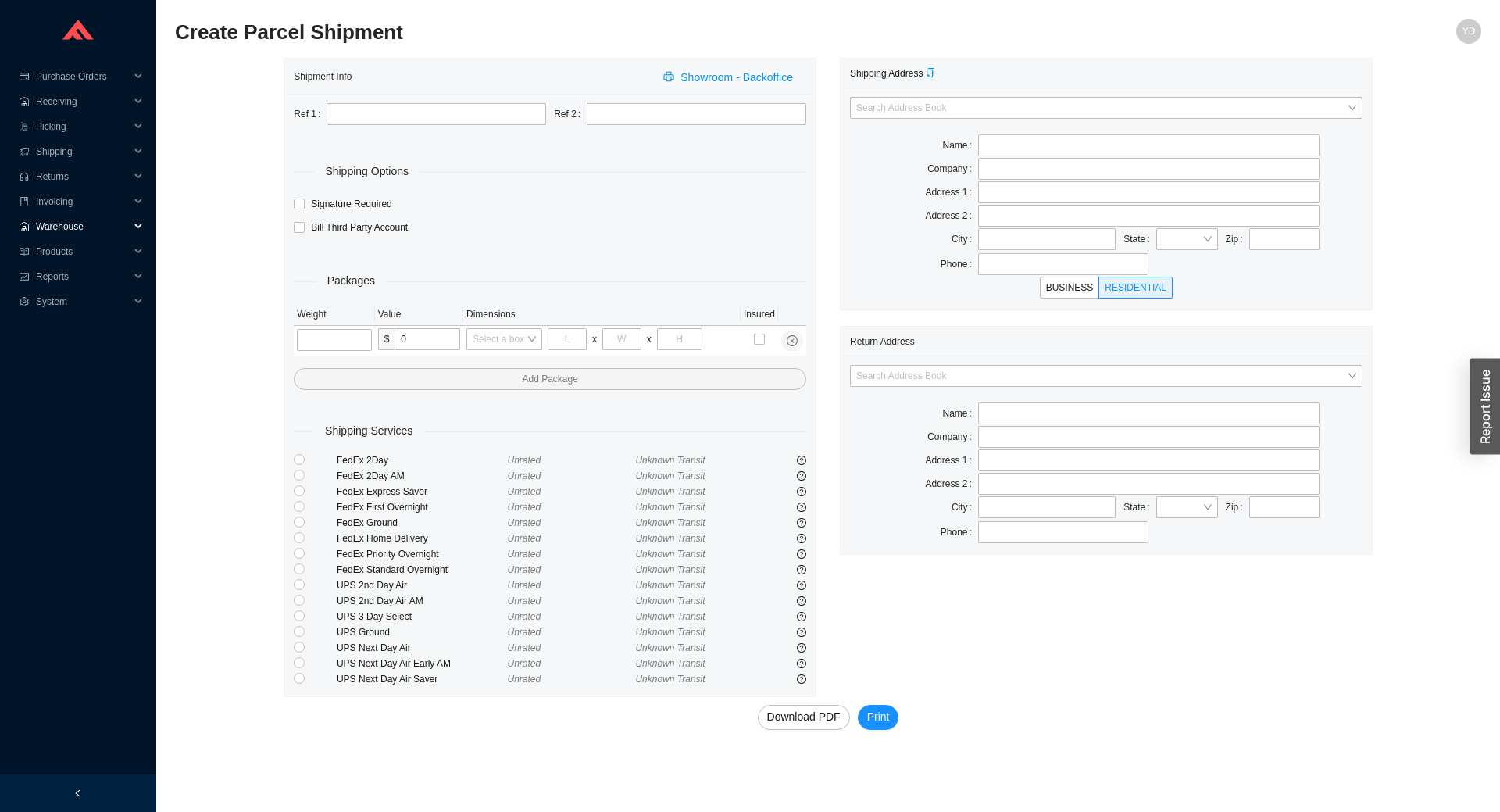
click at [77, 225] on span "Warehouse" at bounding box center [83, 227] width 94 height 25
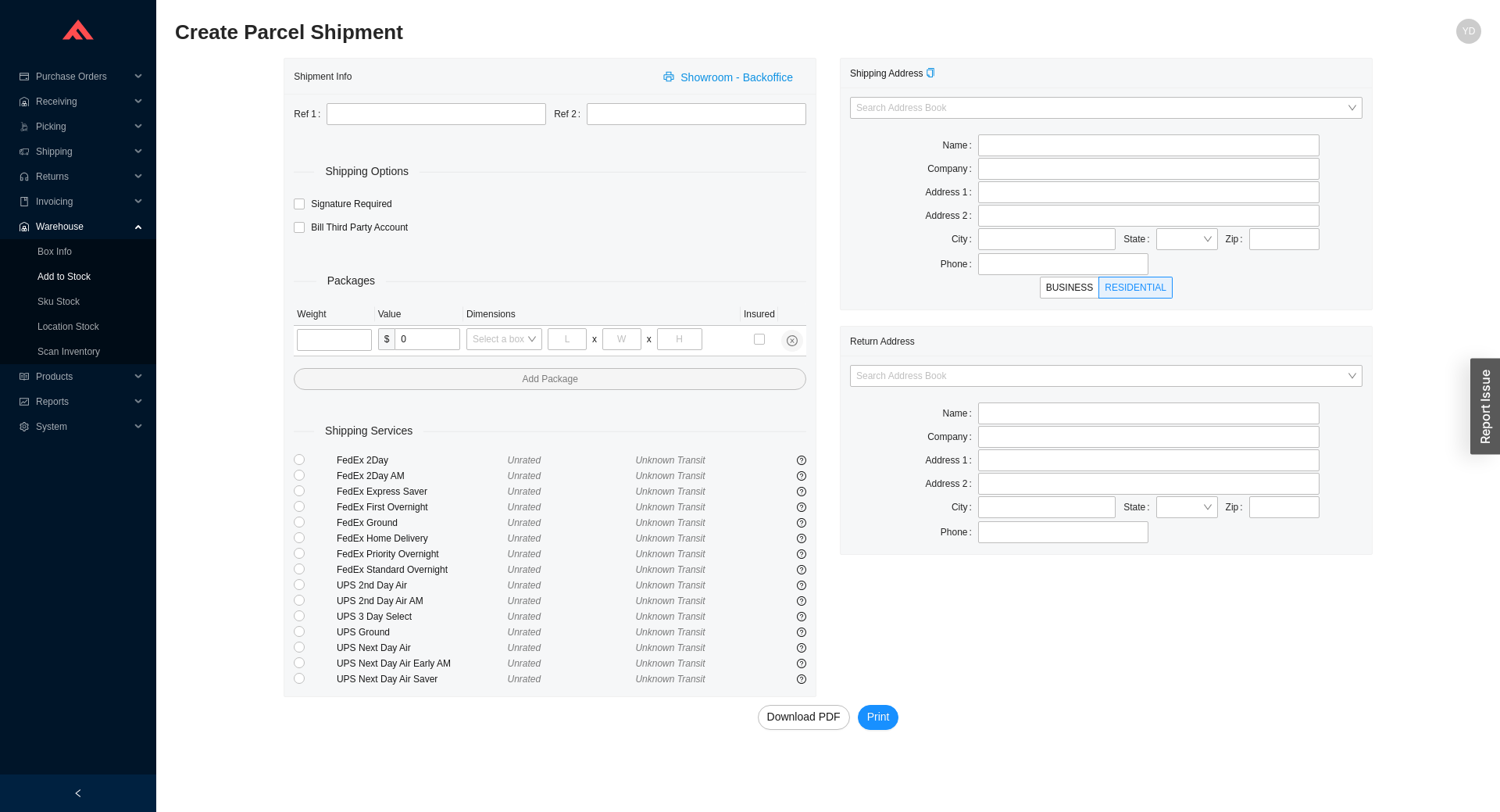
click at [76, 271] on link "Add to Stock" at bounding box center [63, 277] width 53 height 11
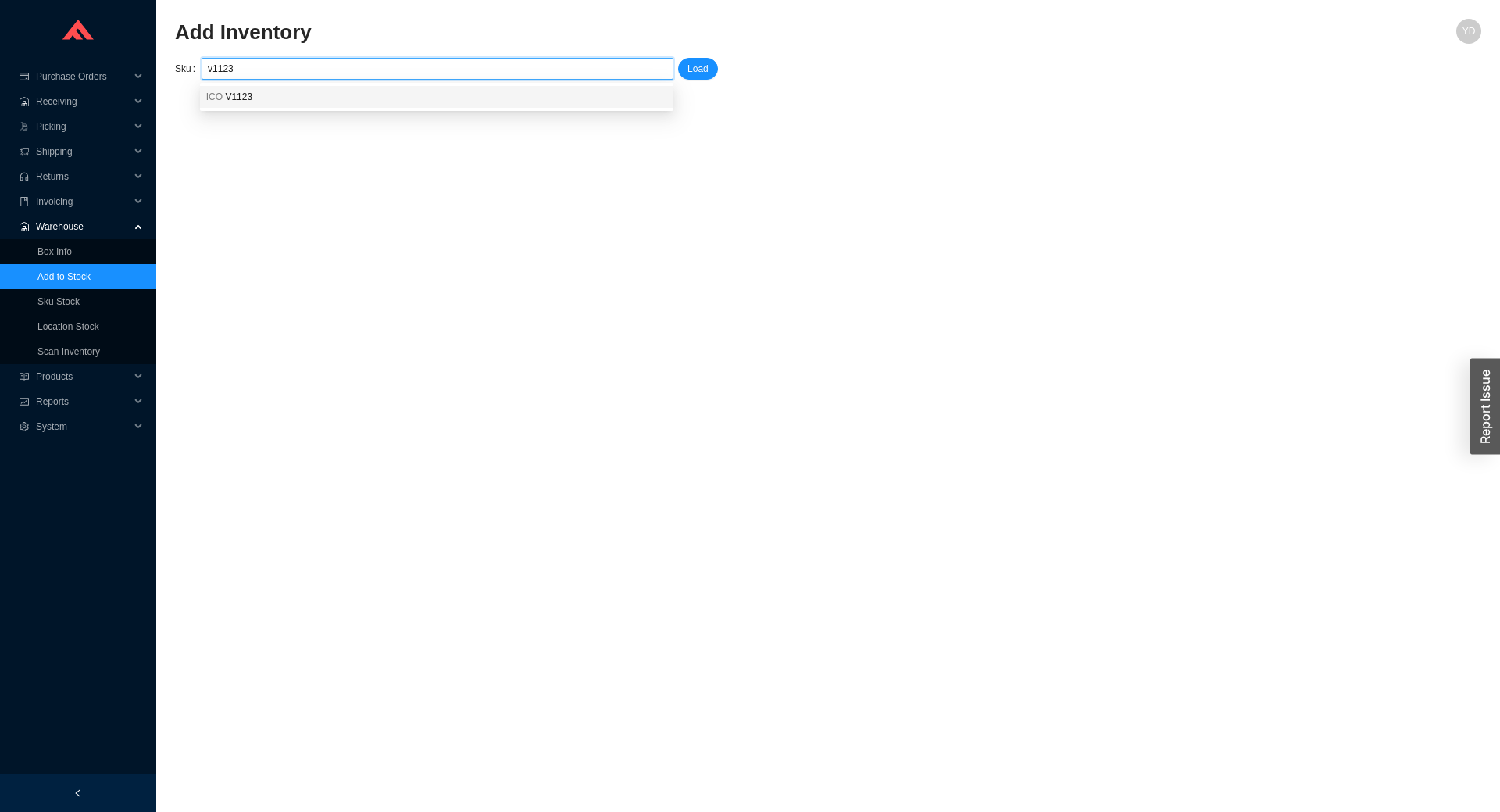
click at [368, 99] on div "ICO V1123" at bounding box center [436, 96] width 461 height 14
type input "ICO V1123"
click at [709, 72] on button "Load" at bounding box center [697, 68] width 40 height 21
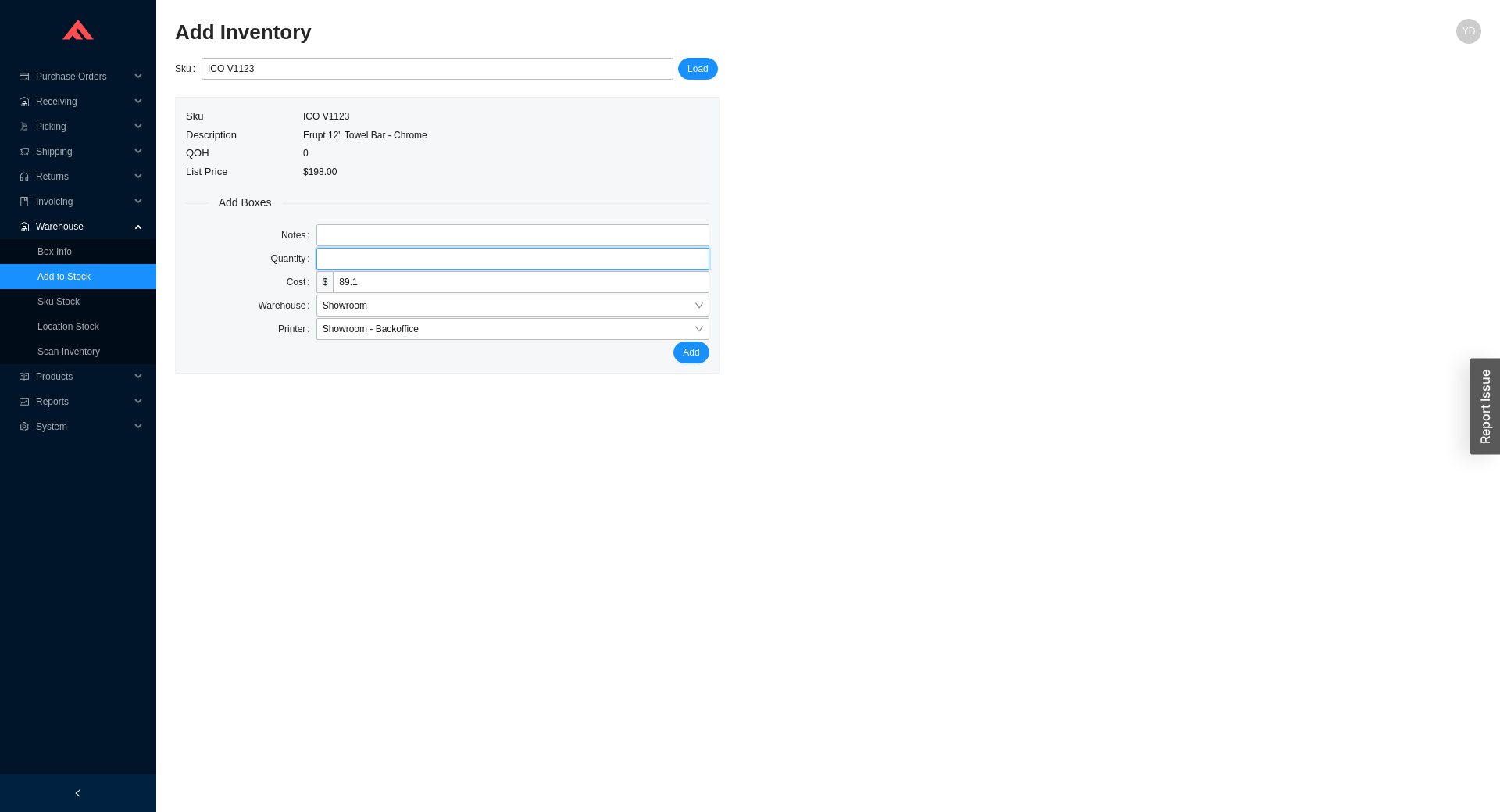
click at [364, 251] on input "tel" at bounding box center [512, 258] width 392 height 21
type input "1"
click at [694, 358] on span "Add" at bounding box center [691, 351] width 17 height 16
click at [379, 71] on input "ICO V1123" at bounding box center [437, 69] width 460 height 21
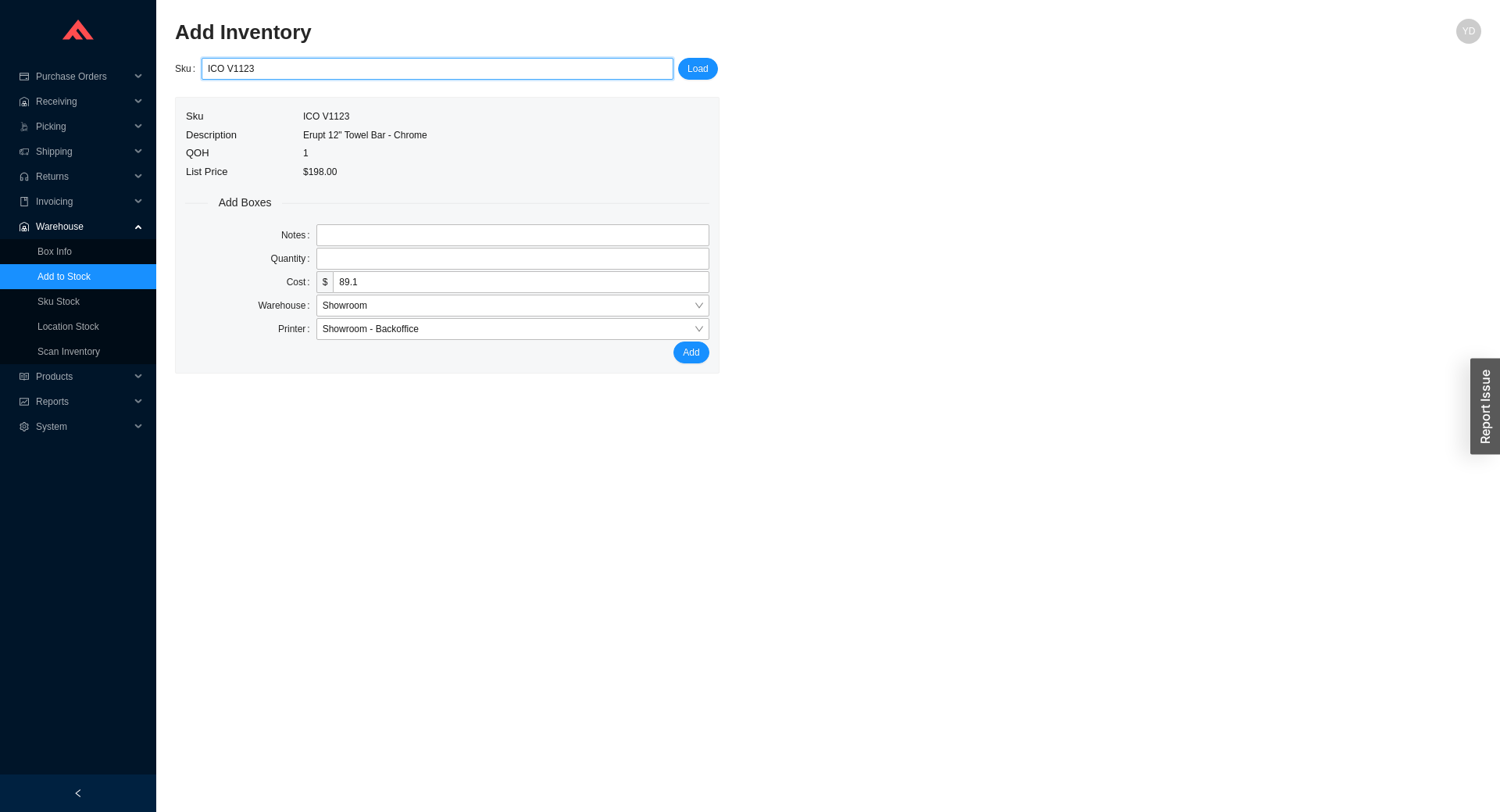
click at [379, 71] on input "ICO V1123" at bounding box center [437, 69] width 460 height 21
click at [362, 101] on div "KRT 144132-99" at bounding box center [436, 96] width 461 height 14
type input "KRT 144132-99"
click at [691, 66] on span "Load" at bounding box center [697, 68] width 21 height 16
click at [358, 265] on input "tel" at bounding box center [512, 258] width 392 height 21
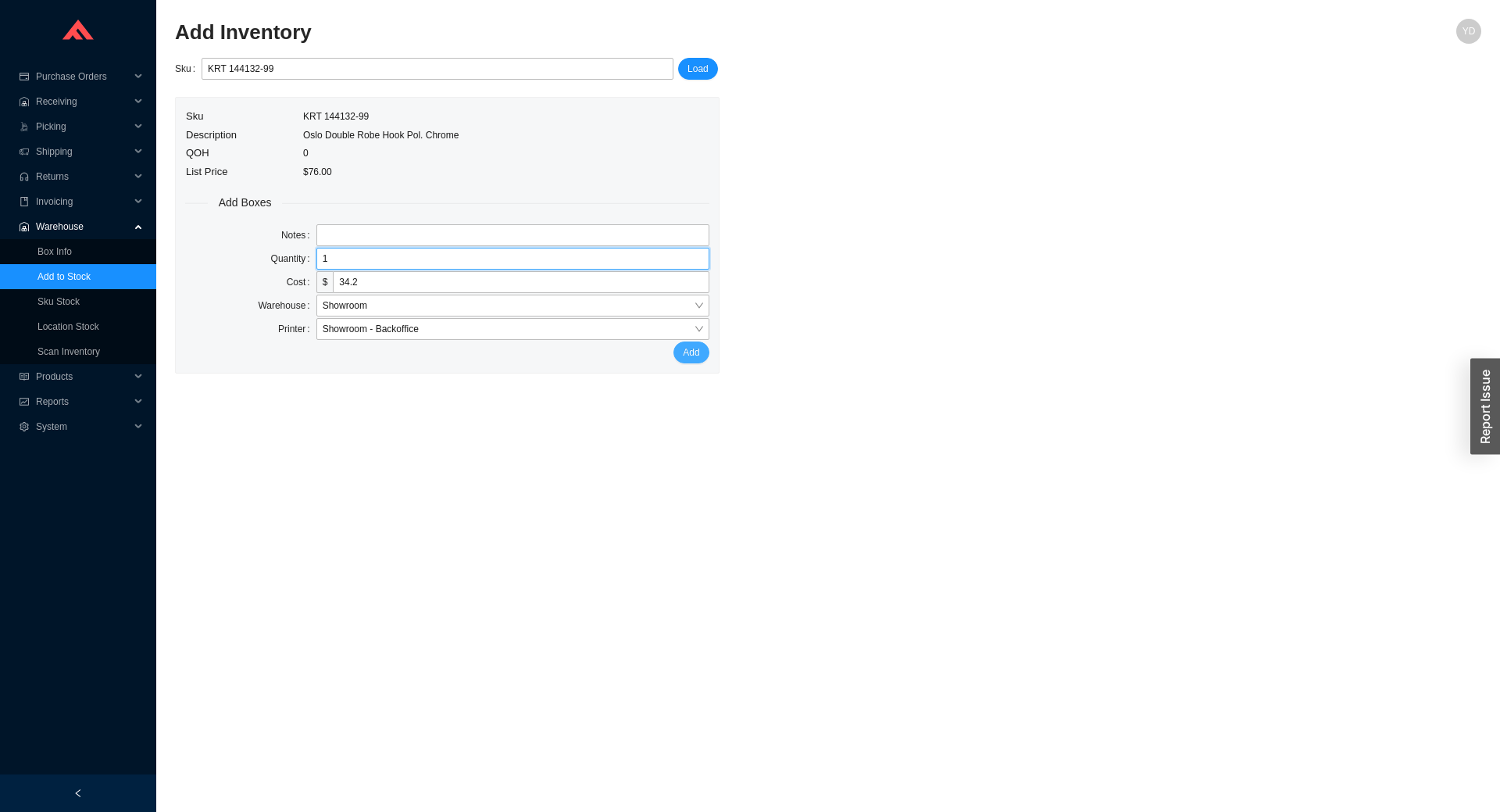
type input "1"
click at [689, 352] on span "Add" at bounding box center [691, 351] width 17 height 16
drag, startPoint x: 396, startPoint y: 66, endPoint x: 241, endPoint y: 71, distance: 155.1
click at [241, 71] on input "KRT 144132-99" at bounding box center [437, 69] width 460 height 21
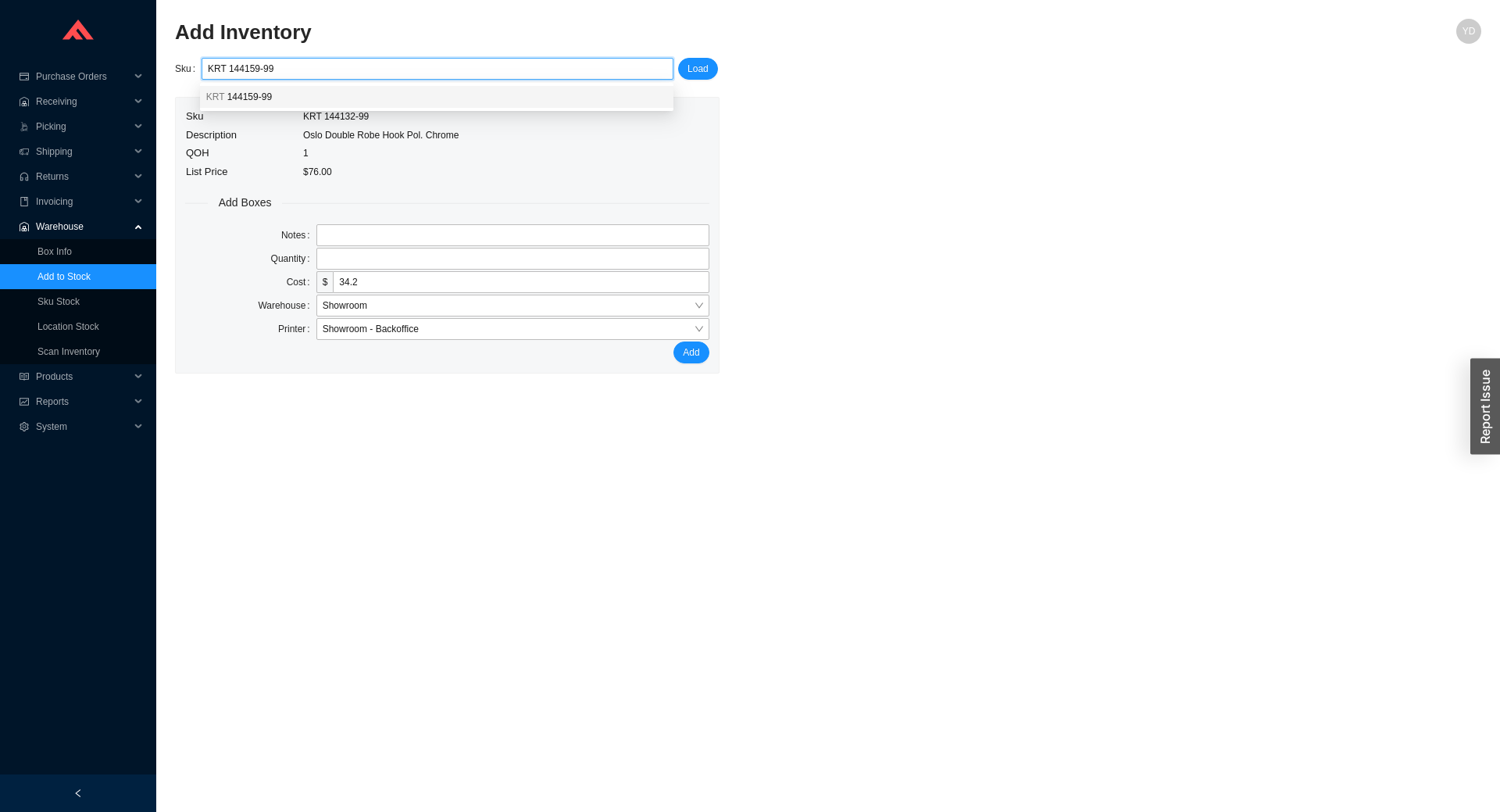
click at [268, 100] on span "144159-99" at bounding box center [250, 97] width 45 height 11
type input "KRT 144159-99"
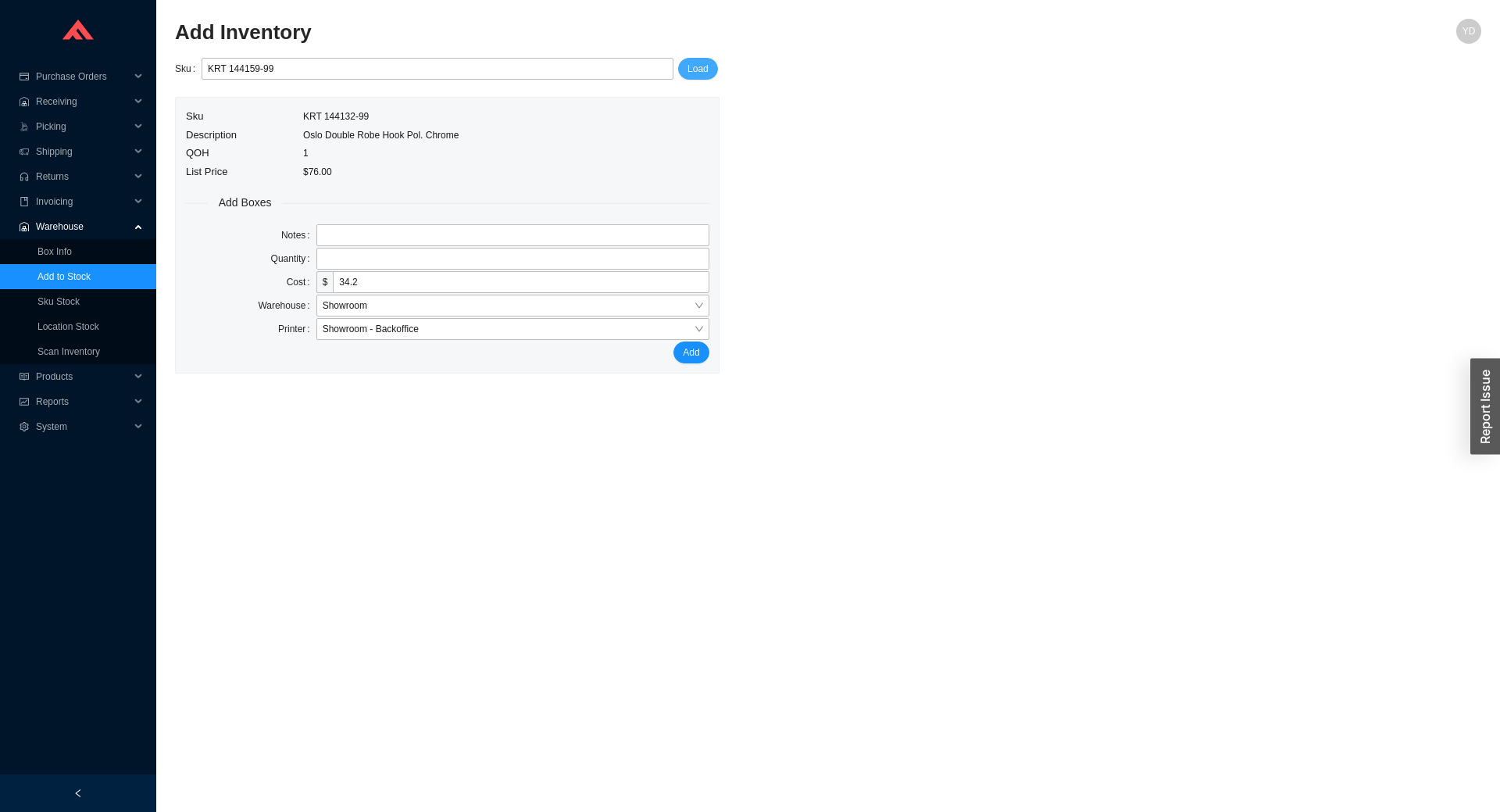
click at [686, 66] on button "Load" at bounding box center [697, 68] width 40 height 21
click at [374, 255] on input "tel" at bounding box center [512, 258] width 392 height 21
type input "3"
click at [691, 352] on span "Add" at bounding box center [691, 351] width 17 height 16
click at [234, 66] on input "KRT 144159-99" at bounding box center [437, 69] width 460 height 21
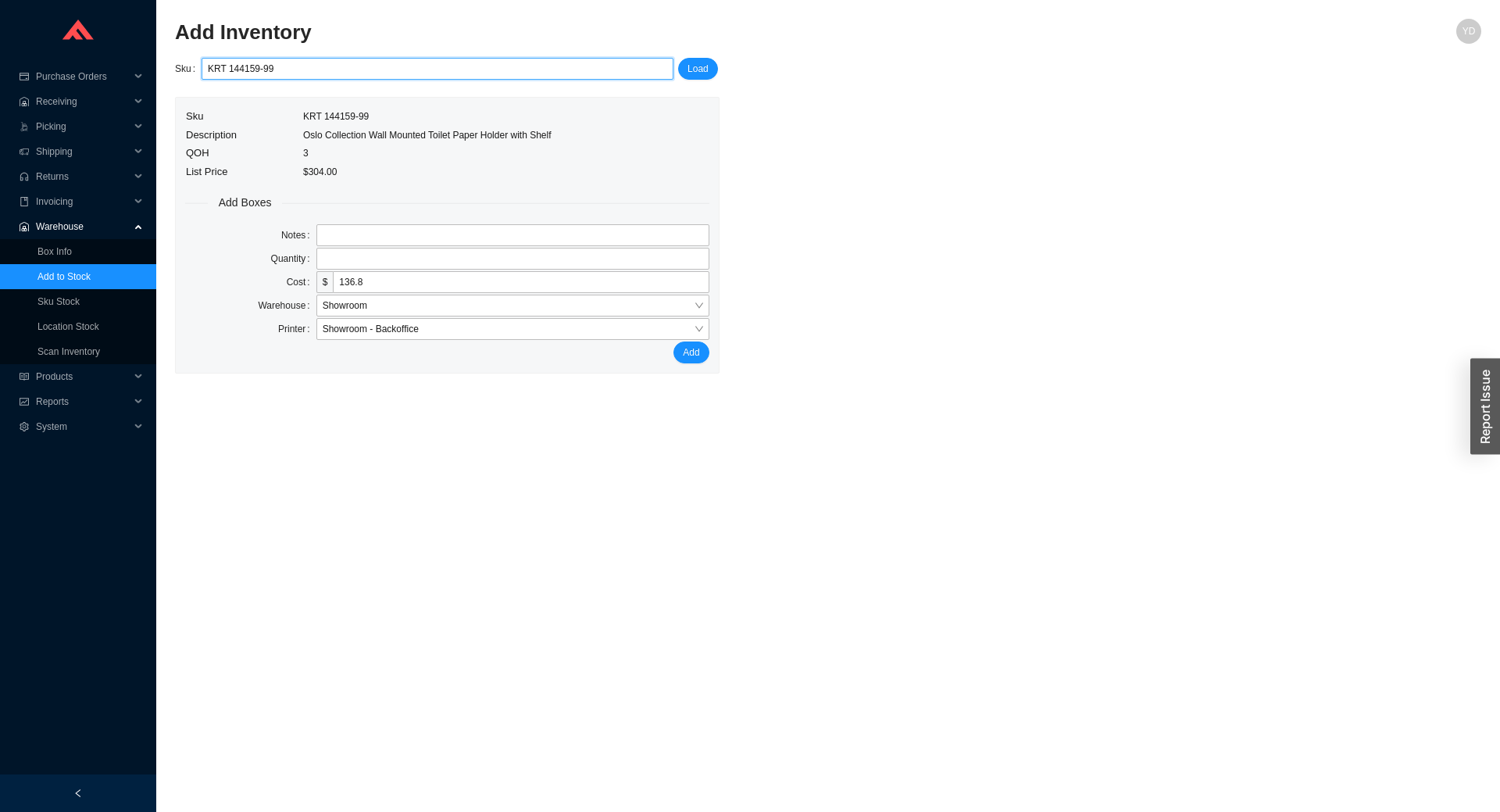
click at [234, 66] on input "KRT 144159-99" at bounding box center [437, 69] width 460 height 21
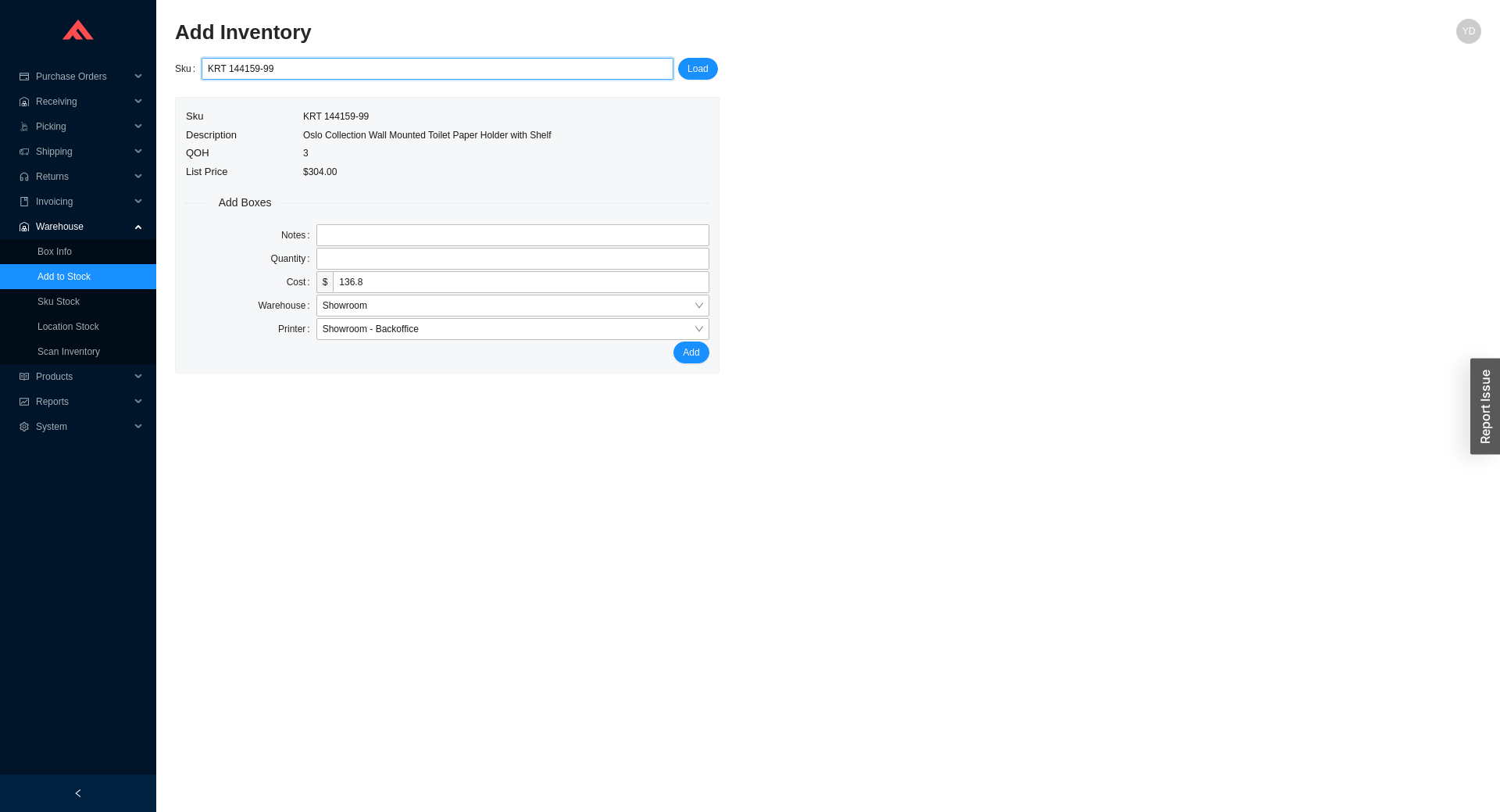
click at [234, 66] on input "KRT 144159-99" at bounding box center [437, 69] width 460 height 21
click at [244, 67] on input "KRT 144159-99" at bounding box center [437, 69] width 460 height 21
click at [249, 89] on div "KRT 248159-99" at bounding box center [436, 96] width 461 height 14
type input "KRT 248159-99"
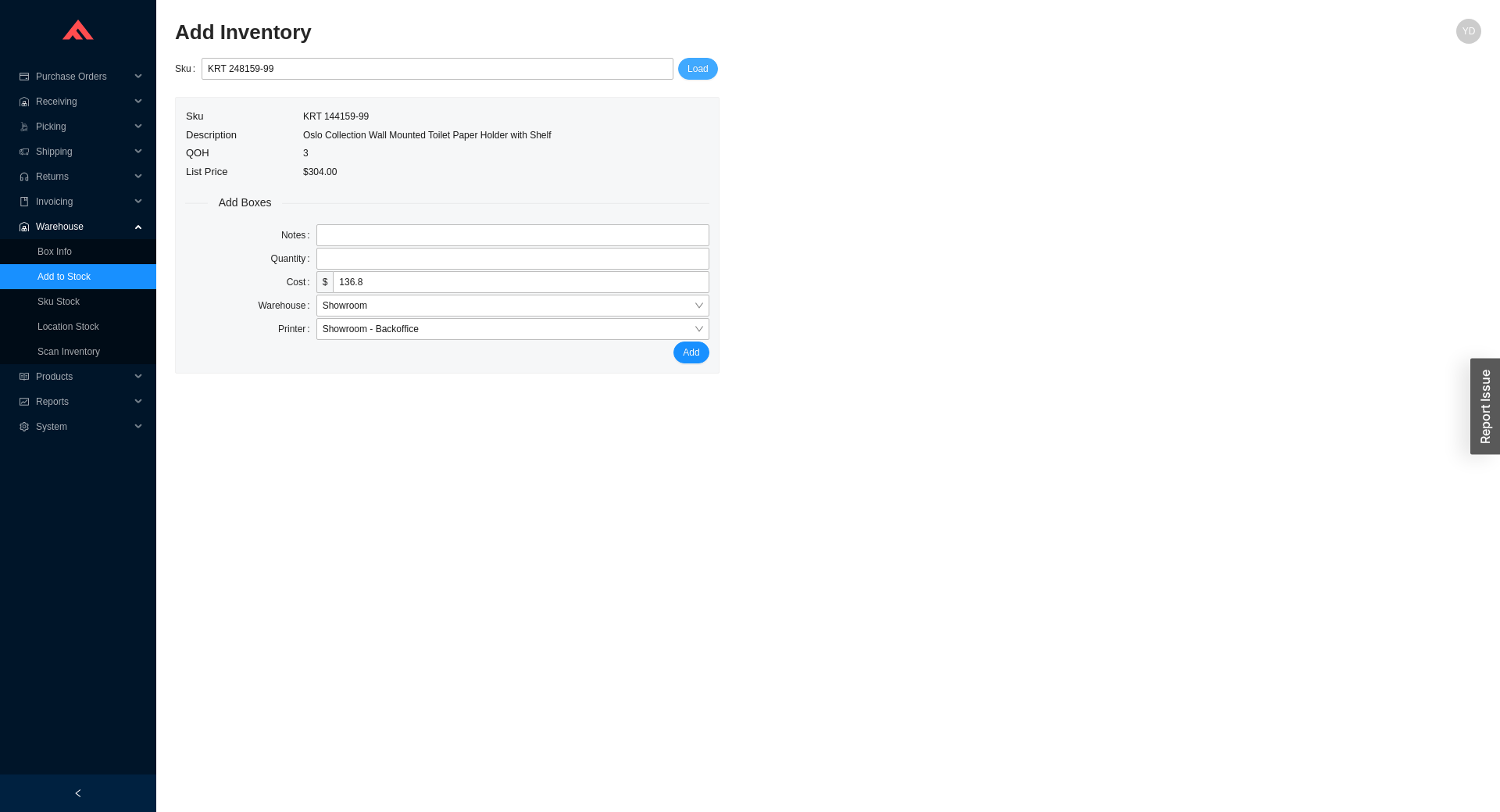
click at [691, 75] on span "Load" at bounding box center [697, 68] width 21 height 16
click at [426, 258] on input "tel" at bounding box center [512, 258] width 392 height 21
type input "1"
click at [703, 354] on button "Add" at bounding box center [691, 351] width 35 height 21
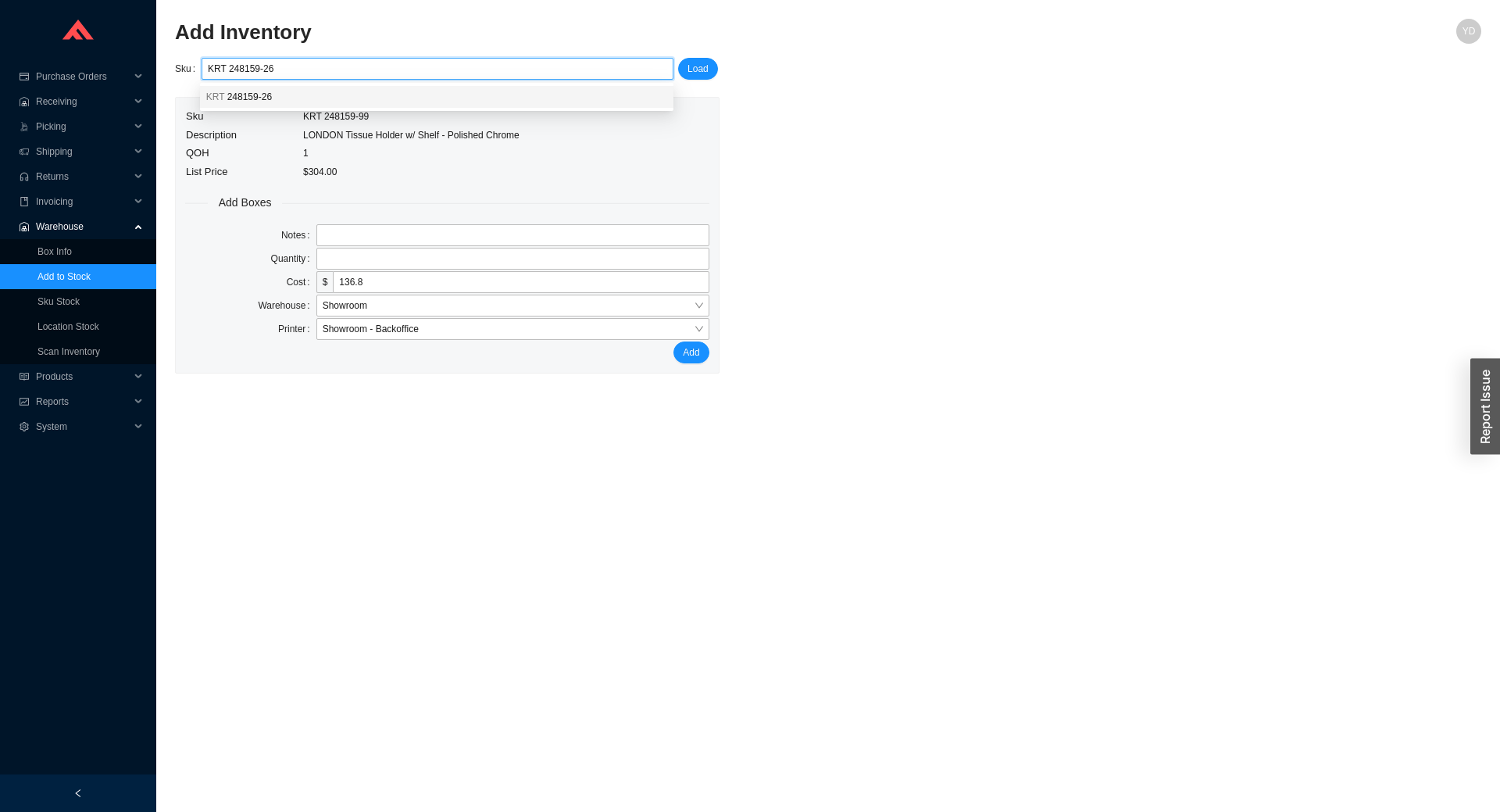
click at [455, 94] on div "KRT 248159-26" at bounding box center [436, 96] width 461 height 14
type input "KRT 248159-26"
click at [682, 61] on button "Load" at bounding box center [697, 68] width 40 height 21
click at [389, 248] on input "tel" at bounding box center [512, 258] width 392 height 21
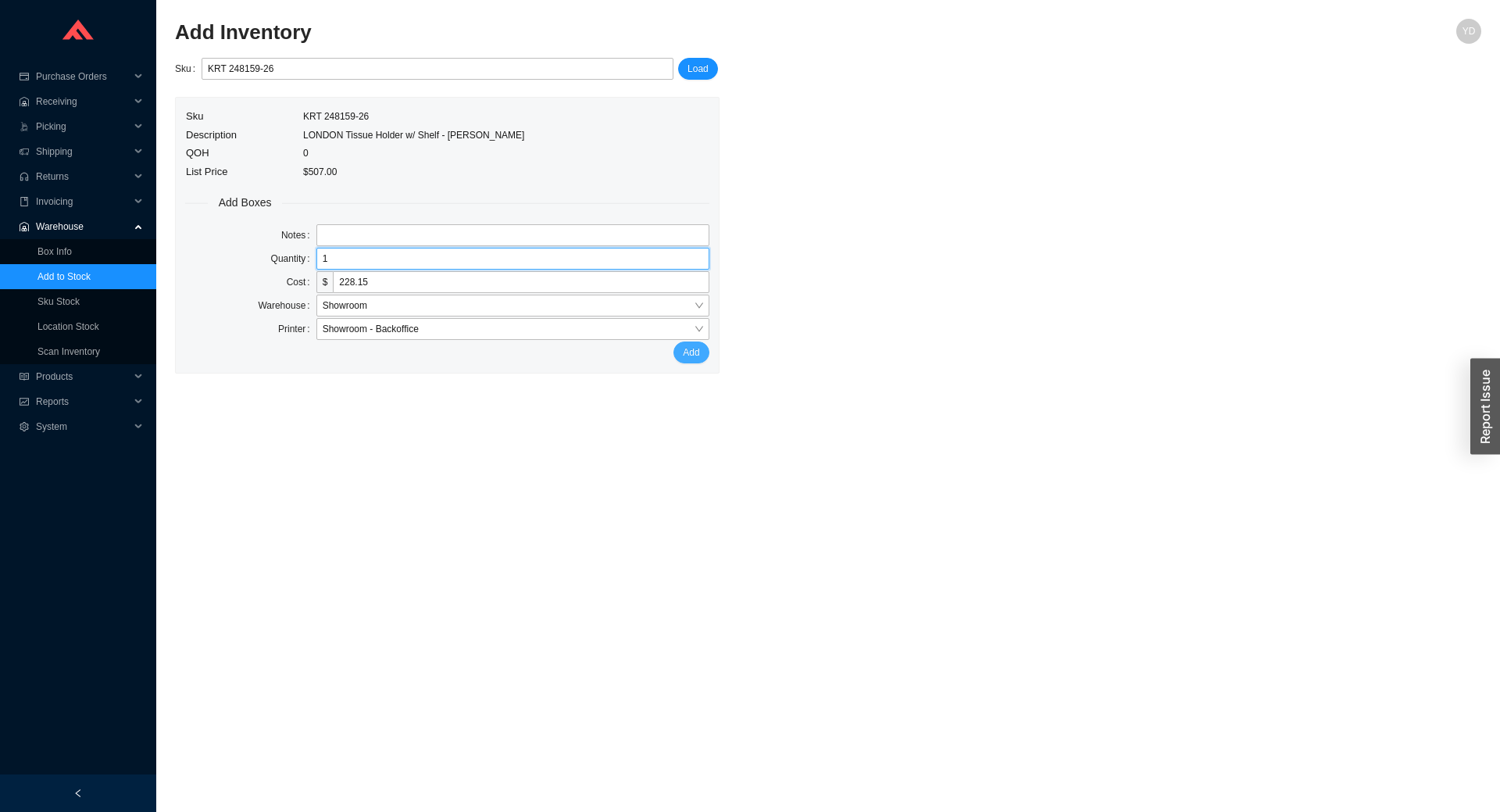
type input "1"
click at [703, 350] on button "Add" at bounding box center [691, 351] width 35 height 21
drag, startPoint x: 310, startPoint y: 76, endPoint x: 99, endPoint y: 50, distance: 212.6
click at [99, 50] on section "Purchase Orders .warehouse_svg__a{fill:none;stroke:currentColor;stroke-linecap:…" at bounding box center [750, 406] width 1500 height 812
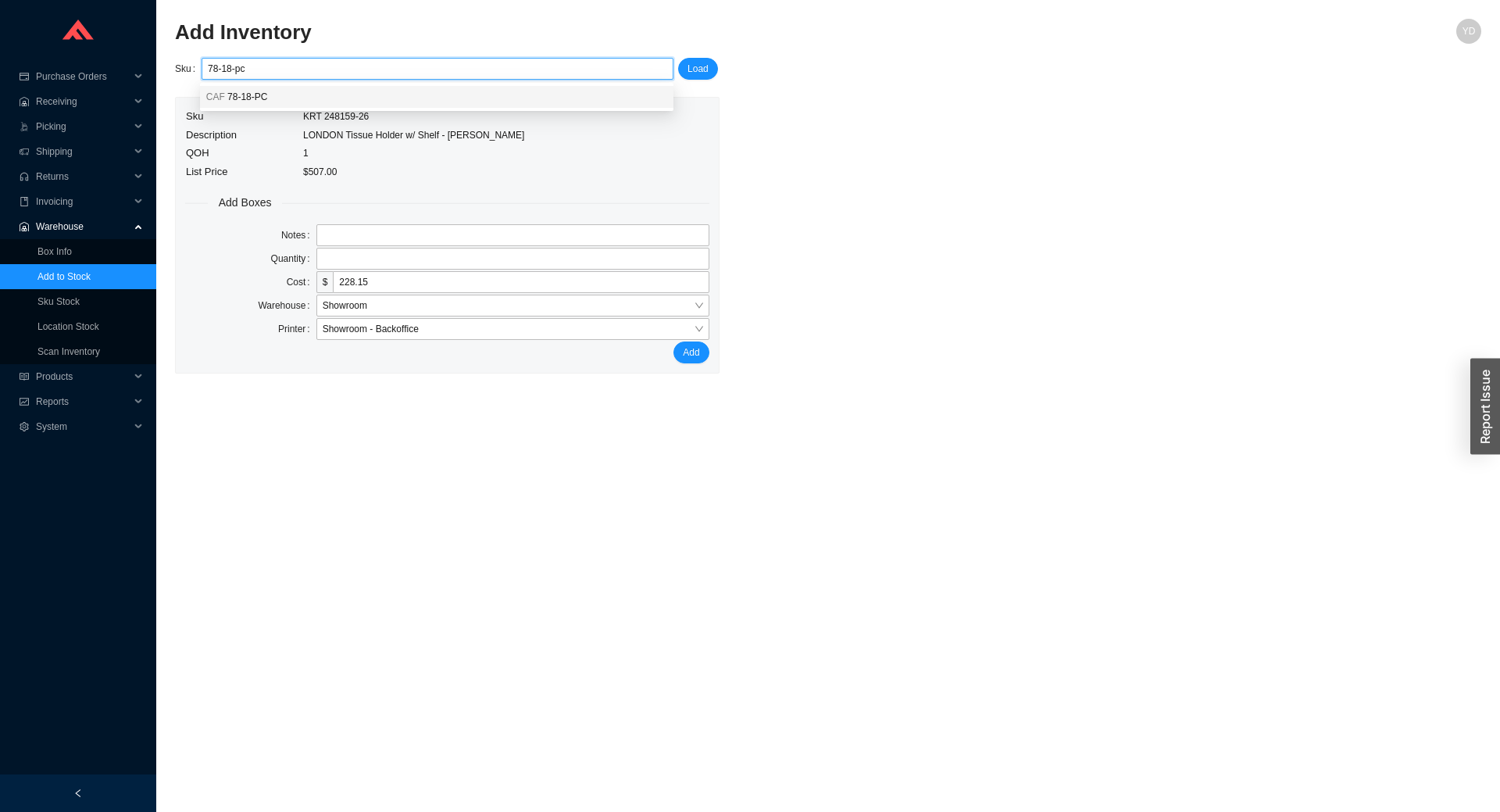
click at [245, 89] on div "CAF 78-18-PC" at bounding box center [436, 96] width 474 height 21
type input "CAF 78-18-PC"
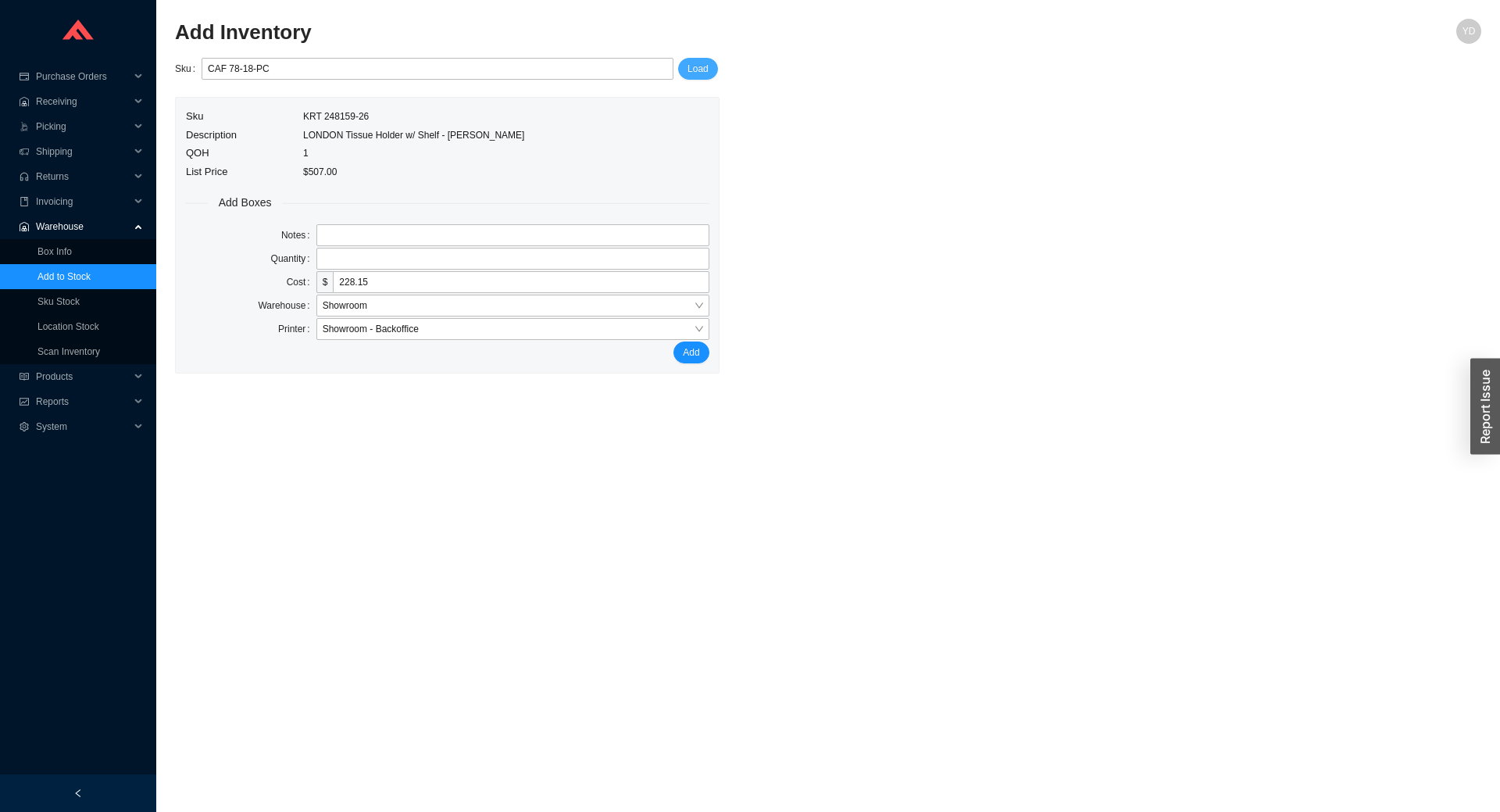
click at [681, 72] on button "Load" at bounding box center [697, 68] width 40 height 21
click at [325, 256] on input "tel" at bounding box center [512, 258] width 392 height 21
type input "3"
click at [705, 354] on button "Add" at bounding box center [691, 351] width 35 height 21
click at [68, 252] on link "Box Info" at bounding box center [54, 252] width 34 height 11
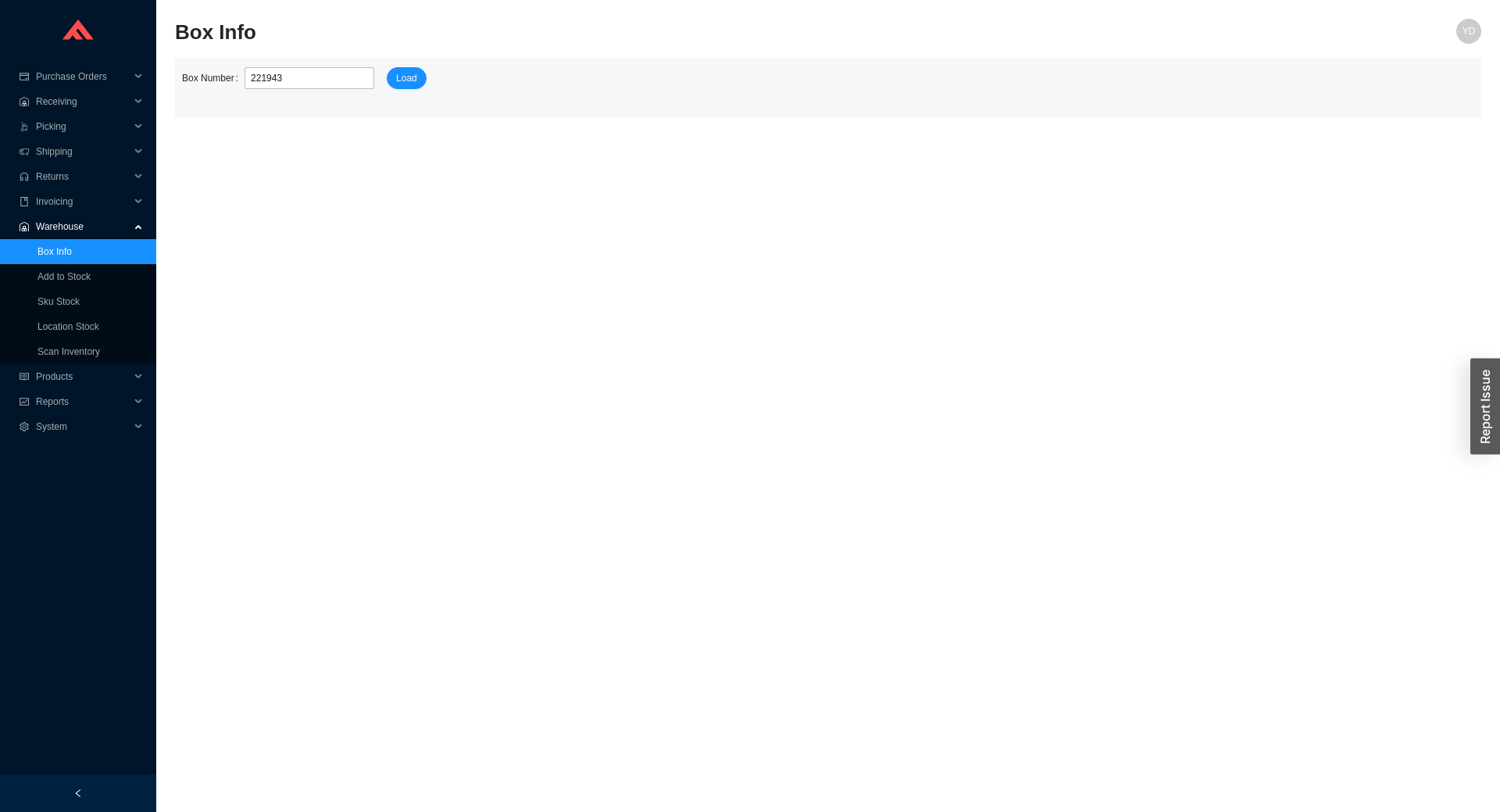
type input "2219432"
click button "Load" at bounding box center [406, 77] width 40 height 21
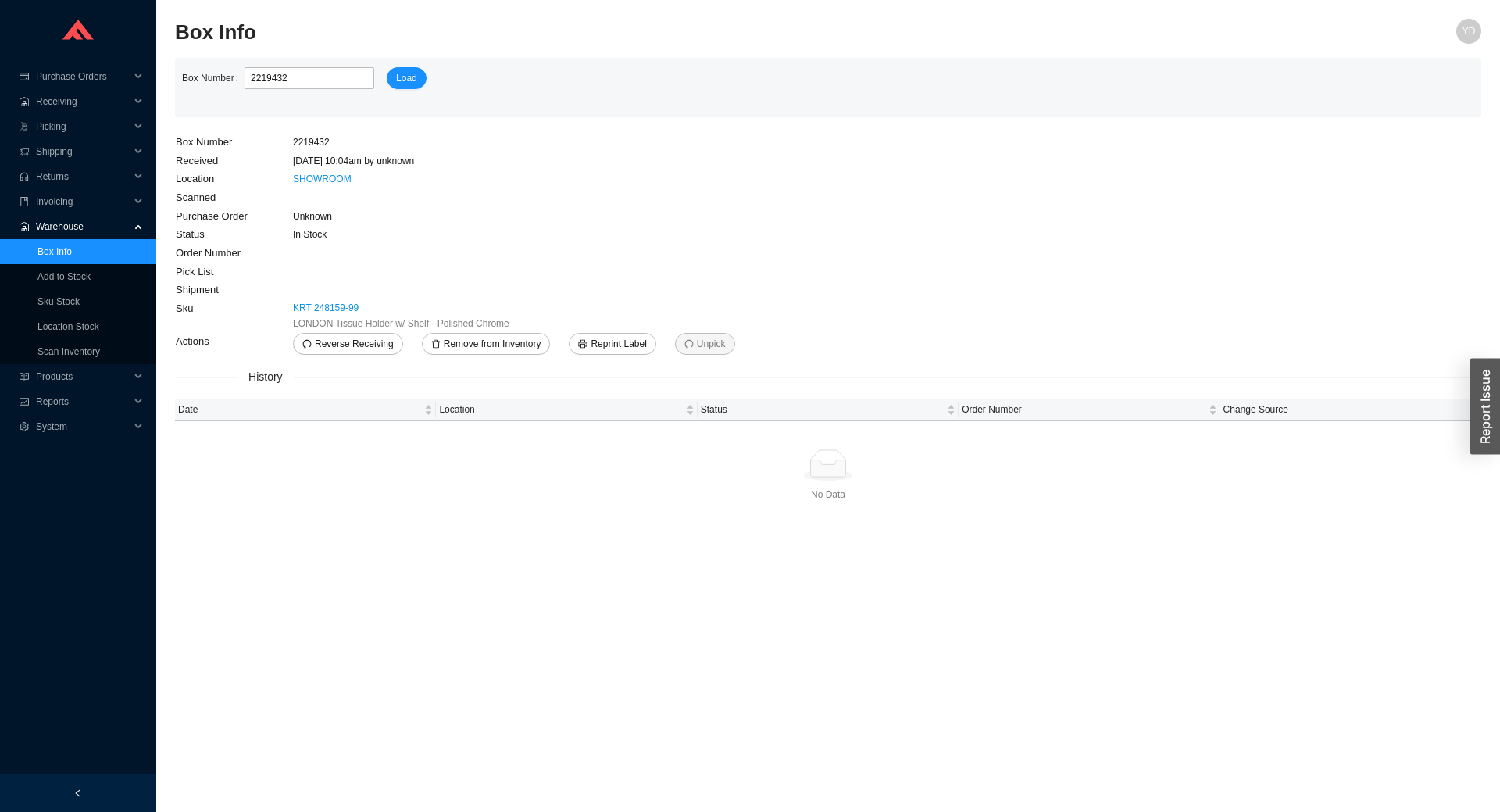
click at [491, 331] on td "KRT 248159-99 LONDON Tissue Holder w/ Shelf - Polished Chrome" at bounding box center [523, 315] width 462 height 33
click at [496, 339] on span "Remove from Inventory" at bounding box center [492, 343] width 98 height 16
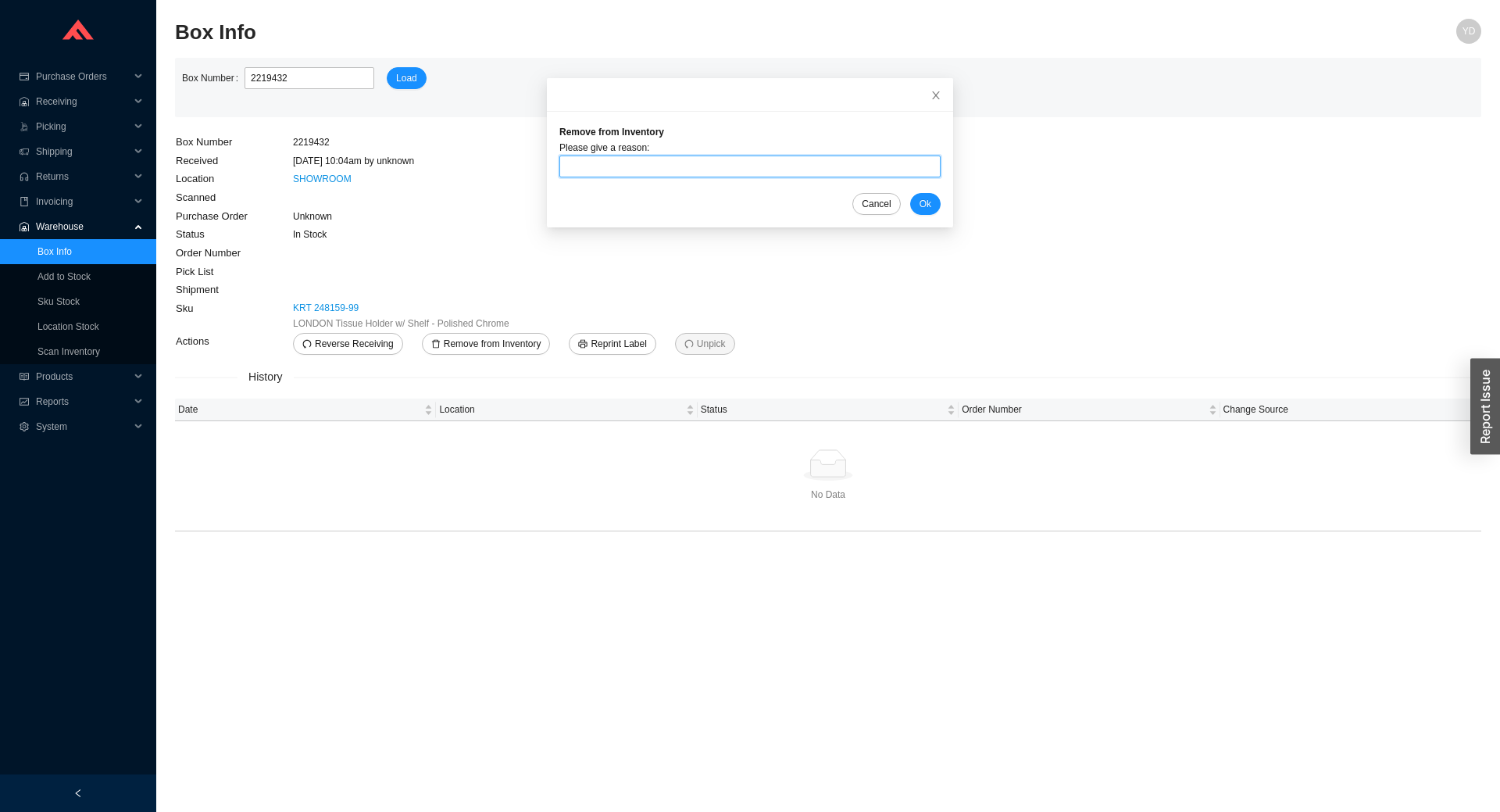
click at [627, 165] on input "text" at bounding box center [750, 166] width 381 height 21
type input "--"
click at [919, 202] on span "Ok" at bounding box center [925, 203] width 12 height 16
